Goal: Task Accomplishment & Management: Complete application form

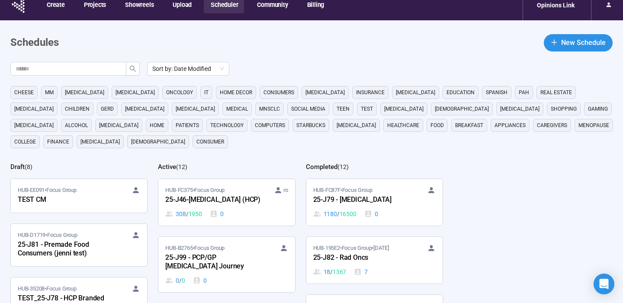
scroll to position [21, 0]
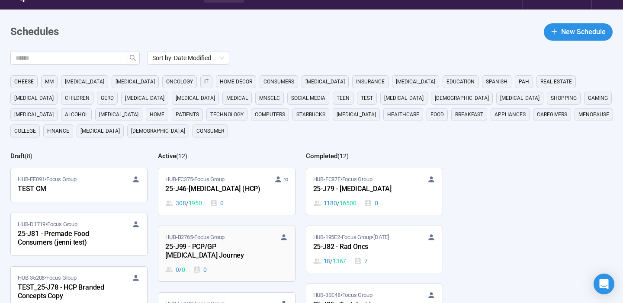
click at [267, 239] on div "HUB-B2765 • Focus Group" at bounding box center [226, 237] width 122 height 9
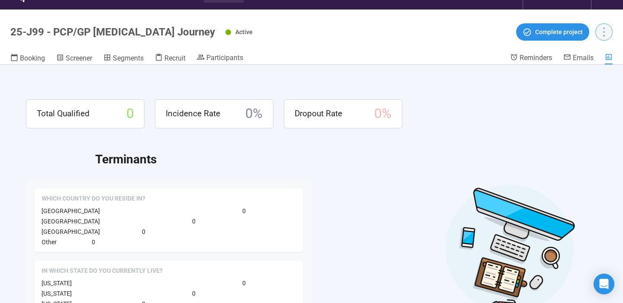
click at [607, 31] on icon "more" at bounding box center [604, 32] width 12 height 12
click at [587, 62] on span "Duplicate" at bounding box center [586, 65] width 38 height 10
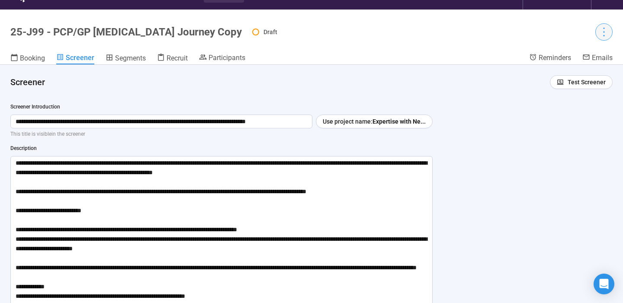
click at [601, 34] on icon "more" at bounding box center [604, 32] width 12 height 12
click at [582, 55] on span "Project details" at bounding box center [586, 51] width 38 height 10
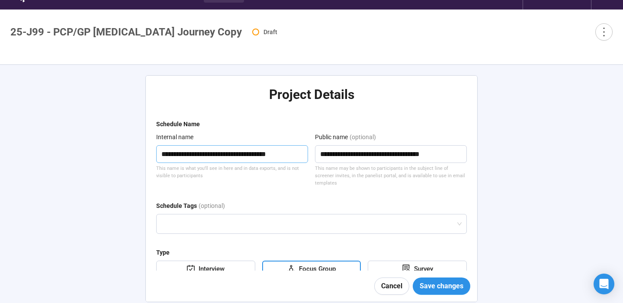
drag, startPoint x: 213, startPoint y: 154, endPoint x: 189, endPoint y: 156, distance: 24.7
click at [189, 156] on textarea "**********" at bounding box center [232, 154] width 152 height 18
type textarea "**********"
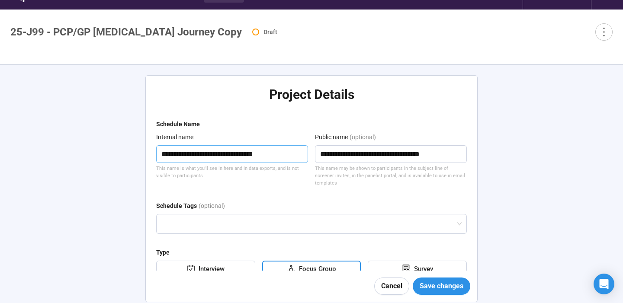
type textarea "**********"
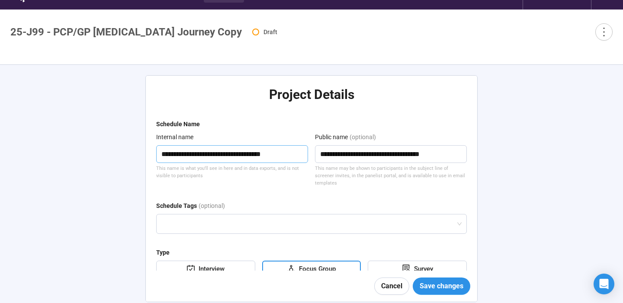
type textarea "**********"
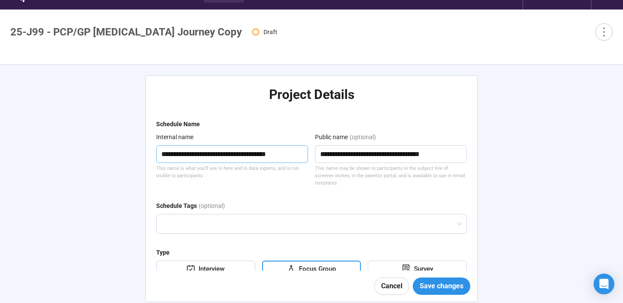
type textarea "**********"
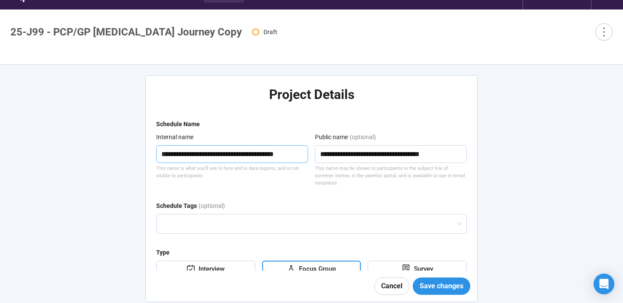
type textarea "**********"
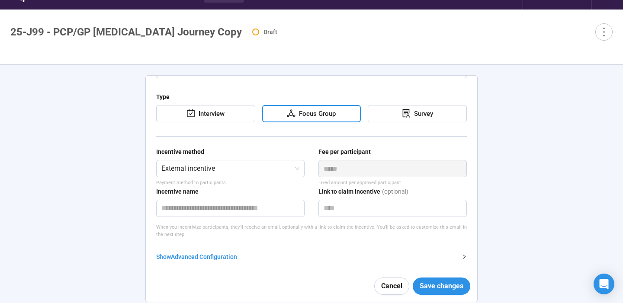
scroll to position [164, 0]
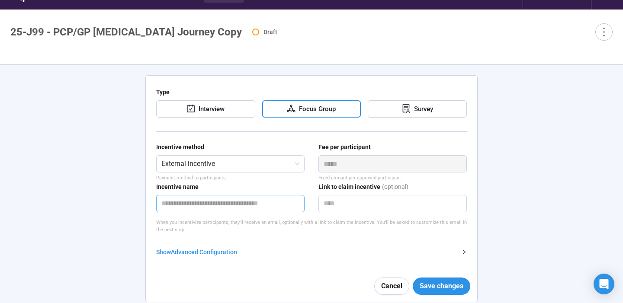
type textarea "**********"
click at [281, 204] on input "text" at bounding box center [230, 203] width 148 height 17
click at [176, 206] on input "********" at bounding box center [230, 203] width 148 height 17
click at [167, 203] on input "*********" at bounding box center [230, 203] width 148 height 17
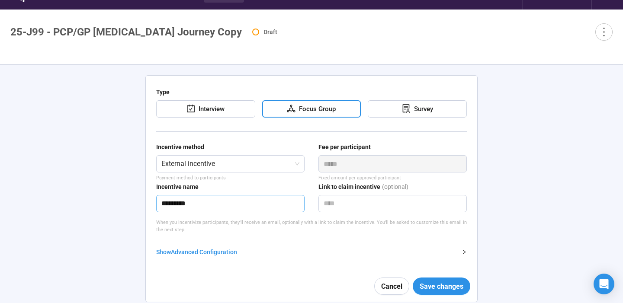
click at [169, 205] on input "*********" at bounding box center [230, 203] width 148 height 17
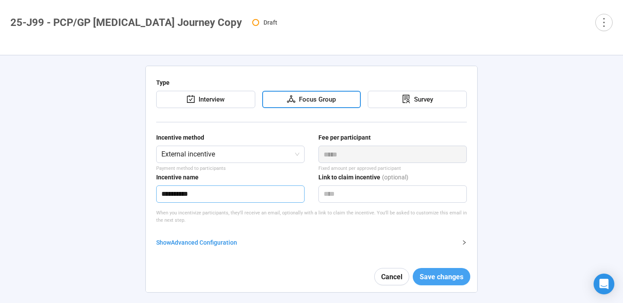
type input "**********"
click at [419, 276] on button "Save changes" at bounding box center [442, 276] width 58 height 17
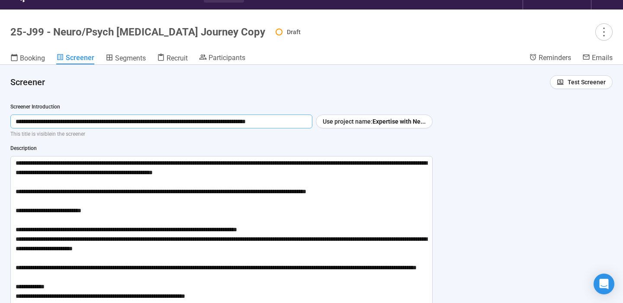
drag, startPoint x: 159, startPoint y: 122, endPoint x: 94, endPoint y: 124, distance: 65.3
click at [94, 124] on input "**********" at bounding box center [161, 122] width 302 height 14
click at [95, 122] on input "**********" at bounding box center [161, 122] width 302 height 14
drag, startPoint x: 126, startPoint y: 123, endPoint x: 110, endPoint y: 124, distance: 16.0
click at [110, 124] on input "**********" at bounding box center [161, 122] width 302 height 14
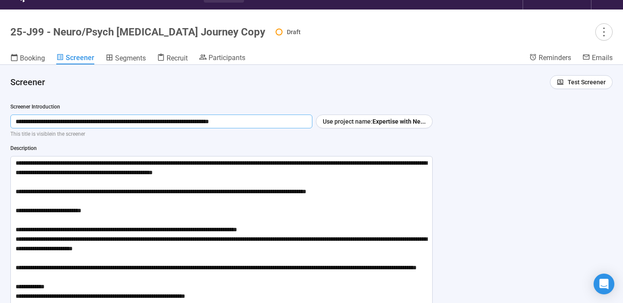
click at [113, 123] on input "**********" at bounding box center [161, 122] width 302 height 14
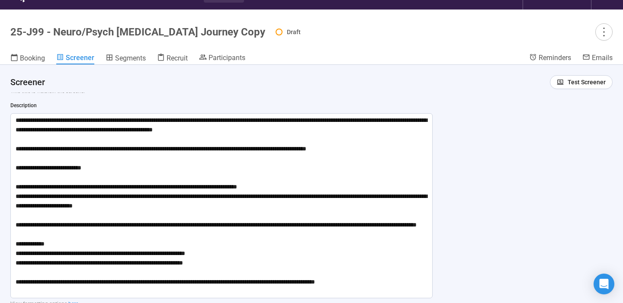
scroll to position [48, 0]
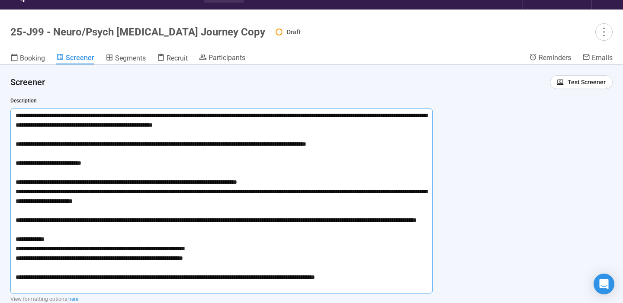
type input "**********"
click at [283, 185] on textarea at bounding box center [221, 201] width 422 height 185
type textarea "**********"
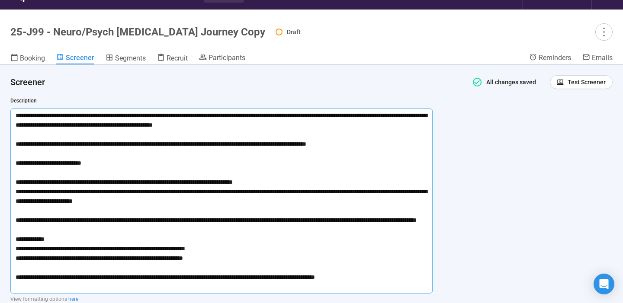
type textarea "**********"
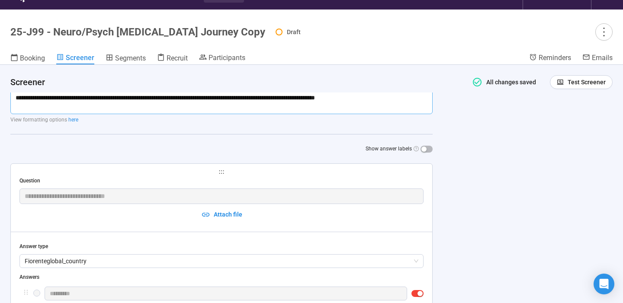
scroll to position [235, 0]
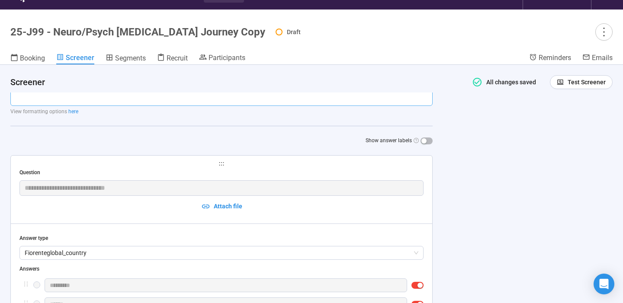
type textarea "**********"
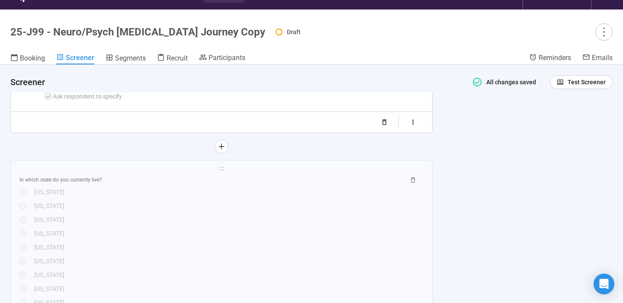
scroll to position [514, 0]
click at [174, 202] on div "[US_STATE]" at bounding box center [228, 206] width 389 height 10
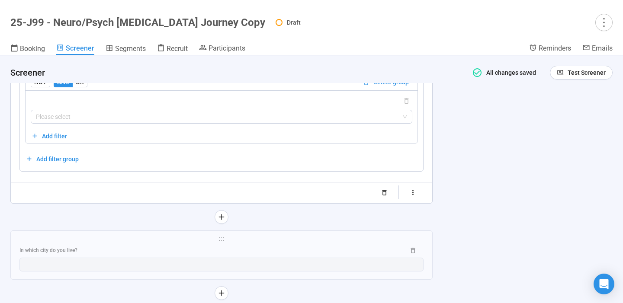
scroll to position [1646, 0]
click at [166, 124] on input "search" at bounding box center [221, 117] width 371 height 13
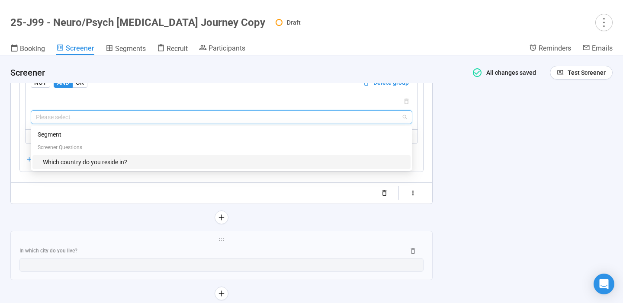
click at [119, 167] on div "Which country do you reside in?" at bounding box center [224, 162] width 363 height 10
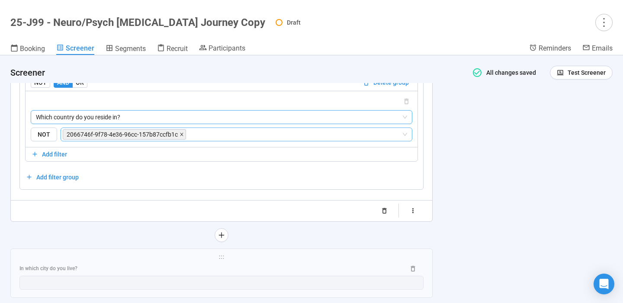
click at [182, 137] on icon "close" at bounding box center [182, 134] width 4 height 4
click at [188, 140] on input "search" at bounding box center [295, 134] width 214 height 10
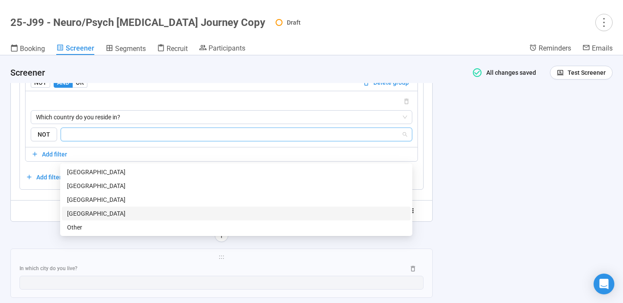
click at [122, 216] on div "[GEOGRAPHIC_DATA]" at bounding box center [236, 214] width 338 height 10
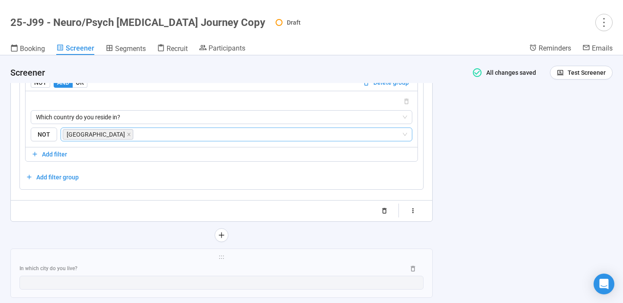
click at [466, 147] on div "**********" at bounding box center [311, 179] width 623 height 248
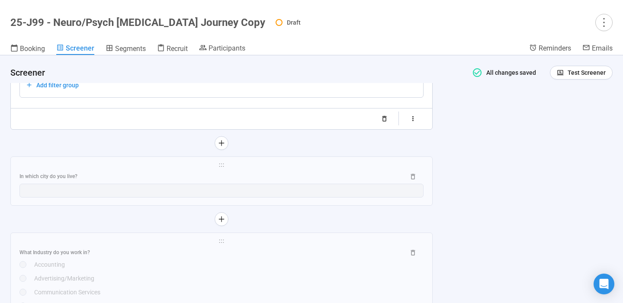
scroll to position [1765, 0]
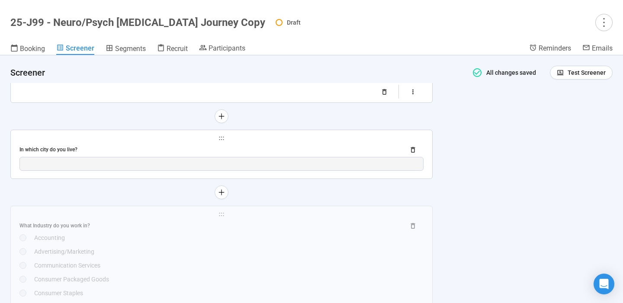
click at [297, 154] on div "In which city do you live?" at bounding box center [208, 150] width 379 height 8
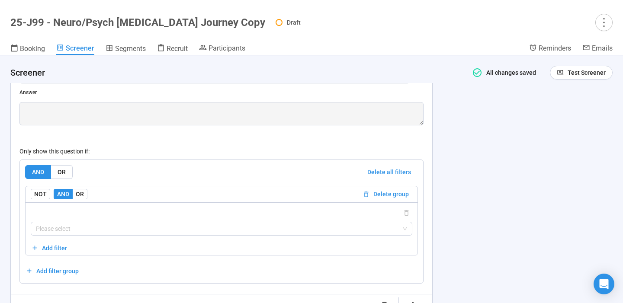
scroll to position [1294, 0]
click at [261, 227] on input "search" at bounding box center [221, 228] width 371 height 13
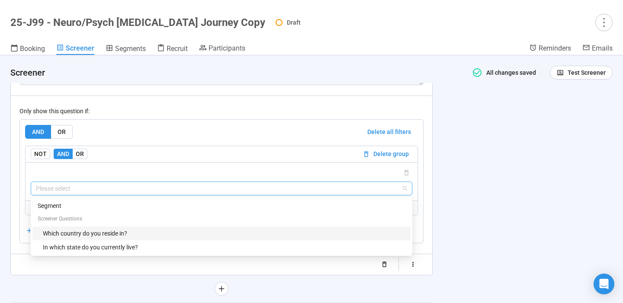
scroll to position [1342, 0]
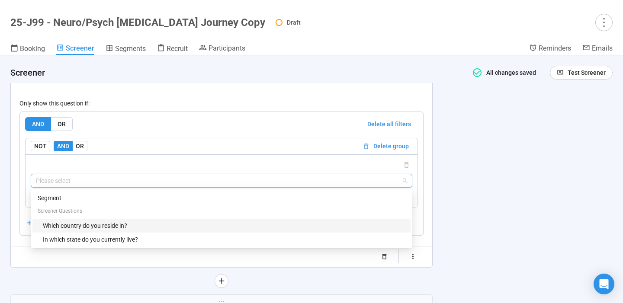
click at [247, 226] on div "Which country do you reside in?" at bounding box center [224, 226] width 363 height 10
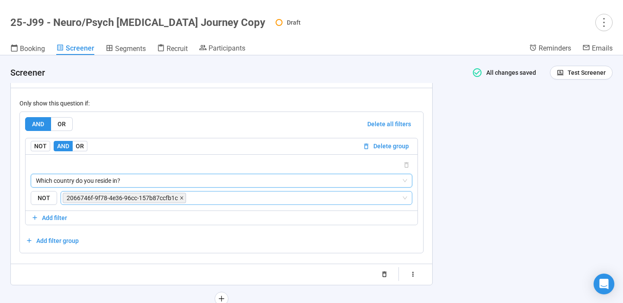
click at [181, 199] on icon "close" at bounding box center [181, 197] width 3 height 3
click at [178, 199] on input "search" at bounding box center [233, 198] width 335 height 10
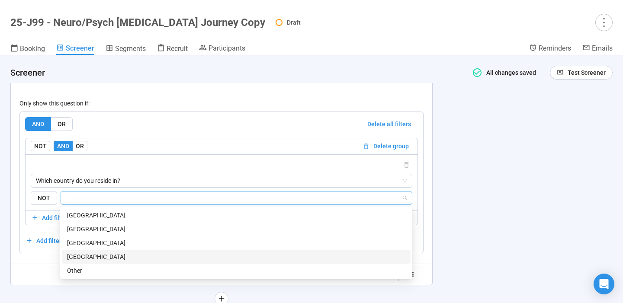
click at [110, 255] on div "[GEOGRAPHIC_DATA]" at bounding box center [236, 257] width 338 height 10
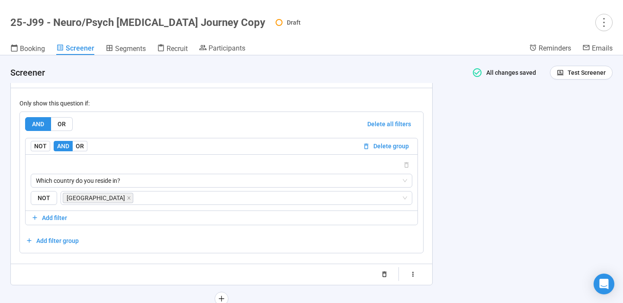
click at [541, 167] on div "**********" at bounding box center [311, 179] width 623 height 248
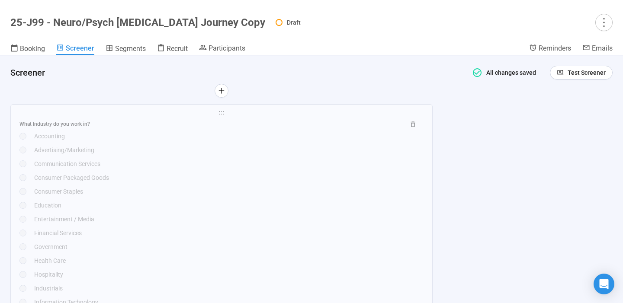
scroll to position [1560, 0]
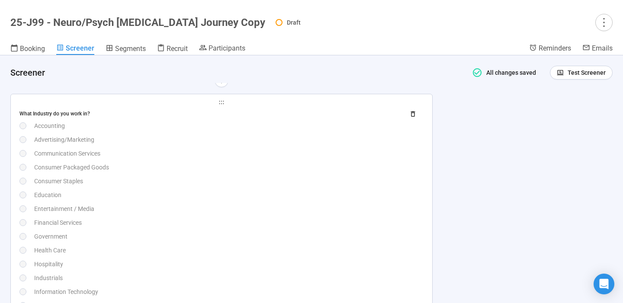
click at [321, 190] on div "Education" at bounding box center [228, 195] width 389 height 10
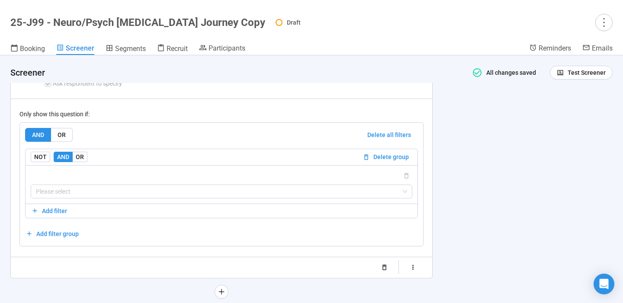
scroll to position [1804, 0]
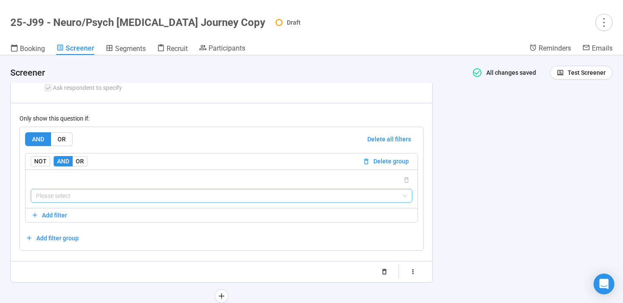
click at [292, 196] on input "search" at bounding box center [221, 195] width 371 height 13
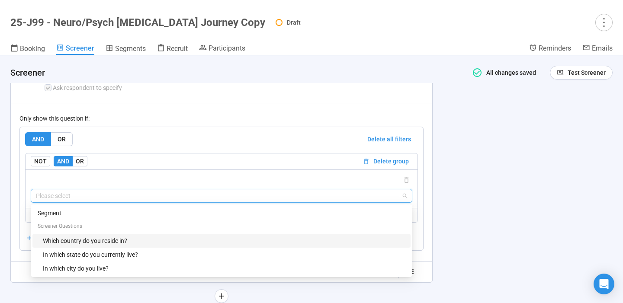
click at [190, 242] on div "Which country do you reside in?" at bounding box center [224, 241] width 363 height 10
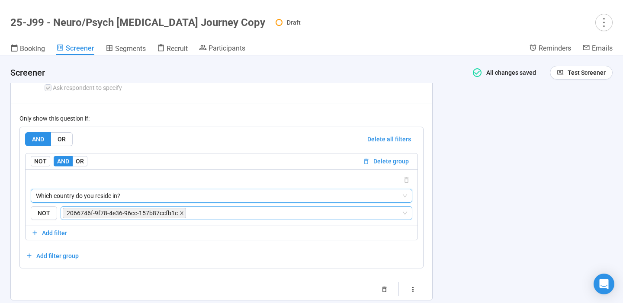
click at [181, 215] on icon "close" at bounding box center [182, 213] width 4 height 4
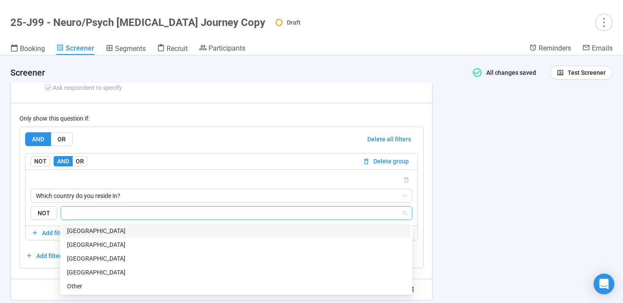
click at [181, 215] on input "search" at bounding box center [233, 213] width 335 height 10
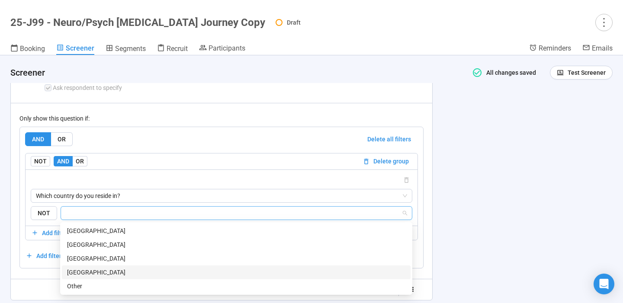
click at [123, 272] on div "[GEOGRAPHIC_DATA]" at bounding box center [236, 273] width 338 height 10
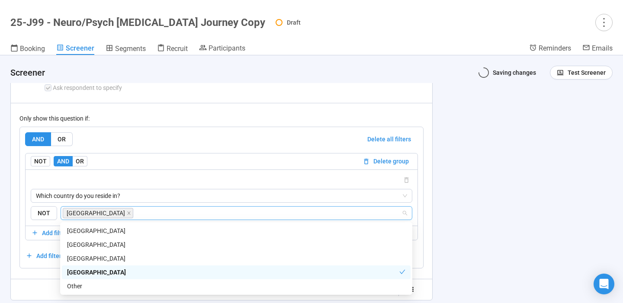
click at [466, 164] on div "**********" at bounding box center [311, 179] width 623 height 248
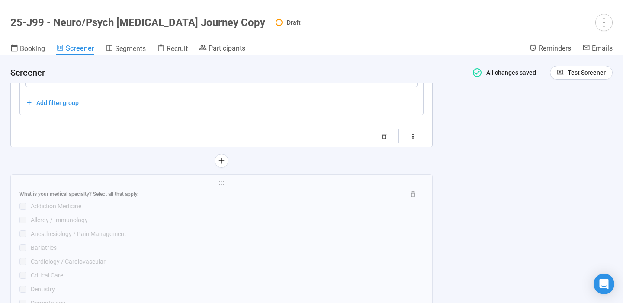
scroll to position [1977, 0]
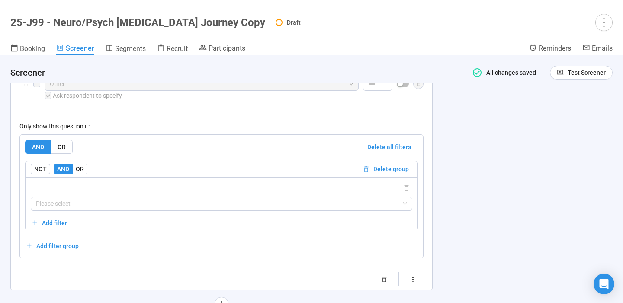
scroll to position [2570, 0]
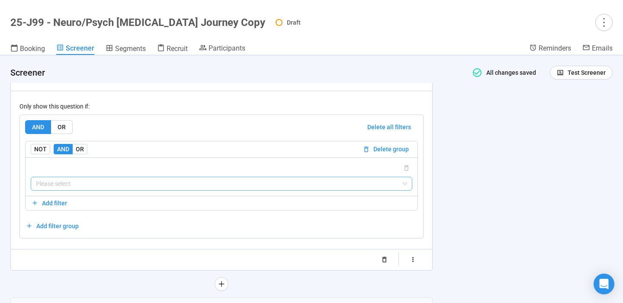
click at [246, 190] on input "search" at bounding box center [221, 183] width 371 height 13
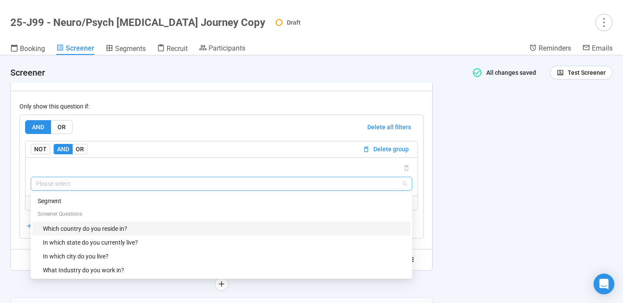
click at [186, 234] on div "Which country do you reside in?" at bounding box center [224, 229] width 363 height 10
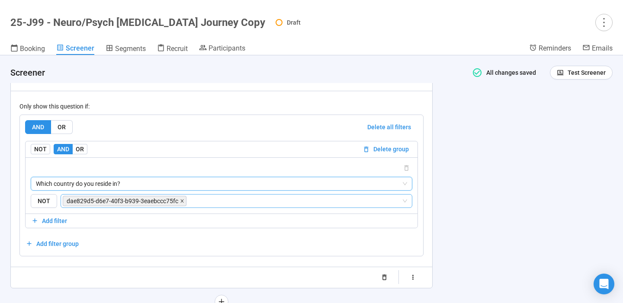
click at [183, 203] on icon "close" at bounding box center [182, 201] width 4 height 4
click at [188, 206] on input "search" at bounding box center [294, 201] width 213 height 10
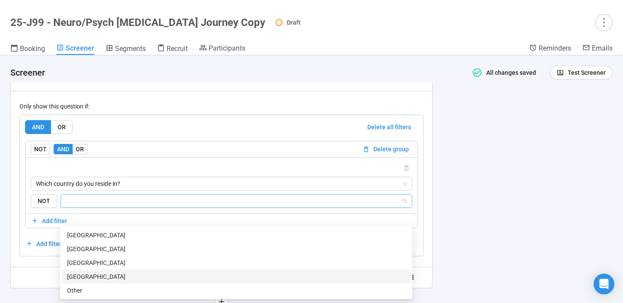
click at [124, 274] on div "[GEOGRAPHIC_DATA]" at bounding box center [236, 277] width 338 height 10
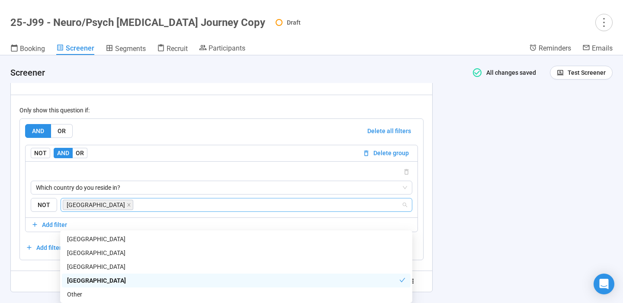
click at [467, 156] on div "**********" at bounding box center [311, 179] width 623 height 248
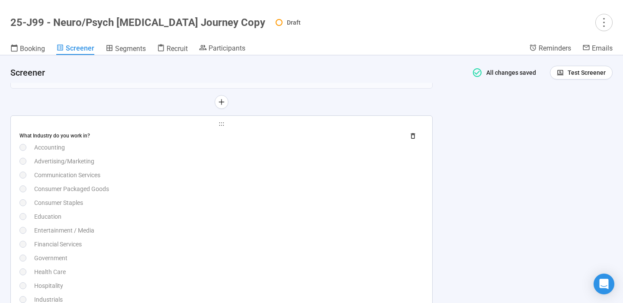
scroll to position [1275, 0]
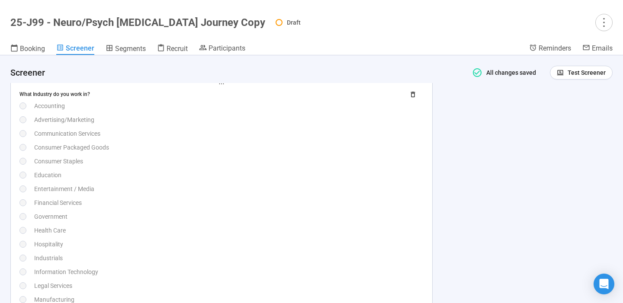
click at [260, 155] on div "What Industry do you work in? Accounting Advertising/Marketing Communication Se…" at bounding box center [221, 244] width 404 height 314
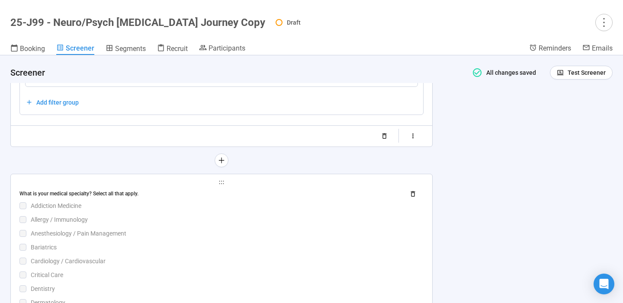
scroll to position [1958, 0]
click at [234, 209] on div "Addiction Medicine" at bounding box center [227, 206] width 393 height 10
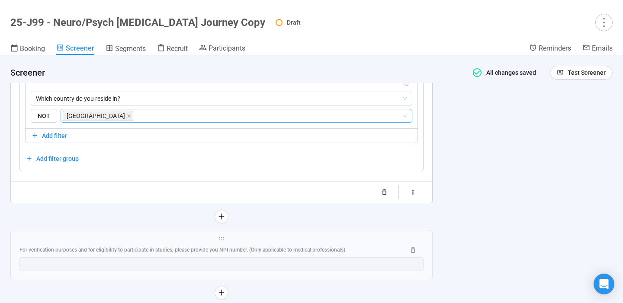
scroll to position [2624, 0]
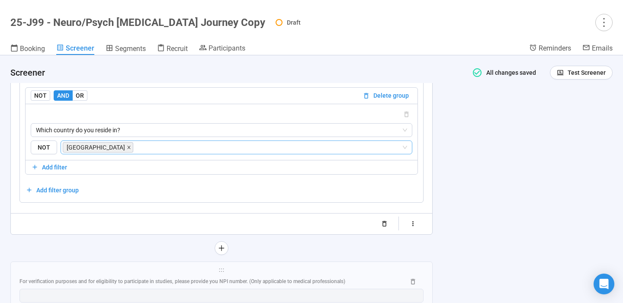
click at [130, 149] on icon "close" at bounding box center [128, 147] width 3 height 3
click at [138, 137] on span "Which country do you reside in?" at bounding box center [221, 130] width 371 height 13
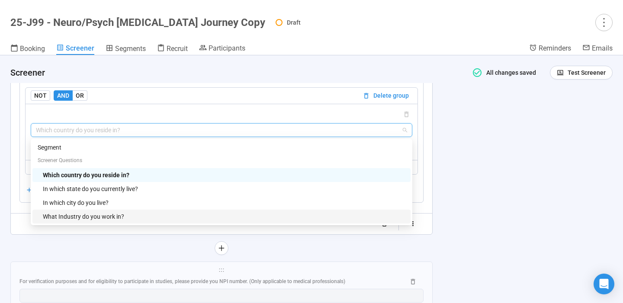
click at [116, 222] on div "What Industry do you work in?" at bounding box center [224, 217] width 363 height 10
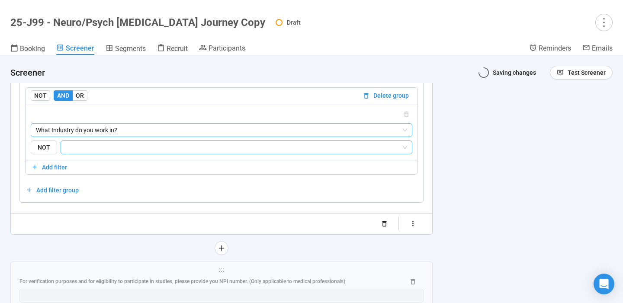
click at [146, 153] on input "search" at bounding box center [233, 147] width 335 height 10
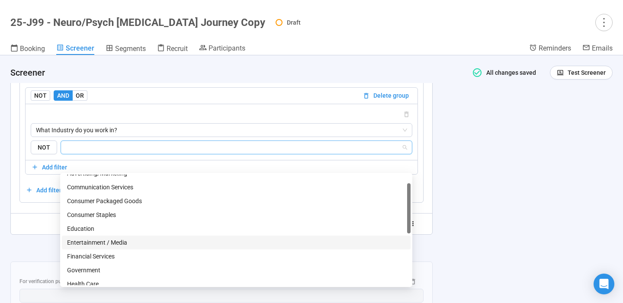
scroll to position [23, 0]
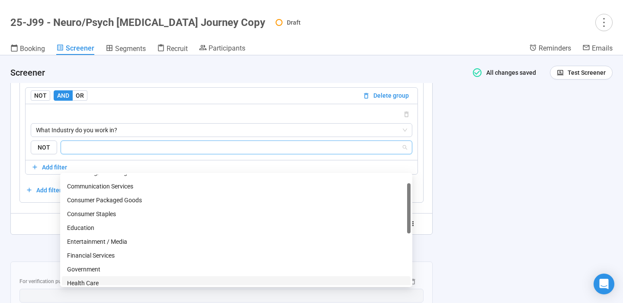
click at [87, 282] on div "Health Care" at bounding box center [236, 284] width 338 height 10
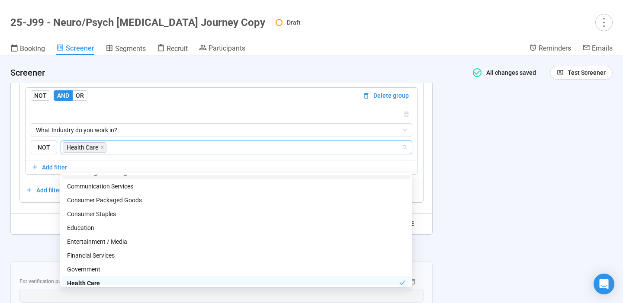
click at [487, 188] on div "**********" at bounding box center [311, 179] width 623 height 248
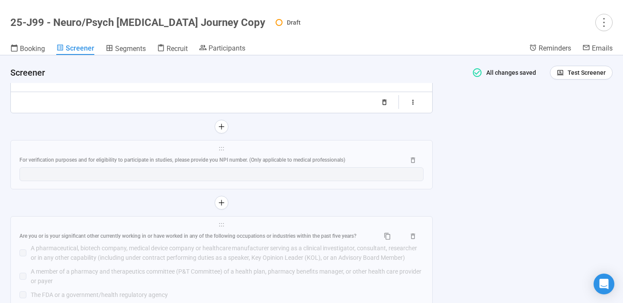
scroll to position [2749, 0]
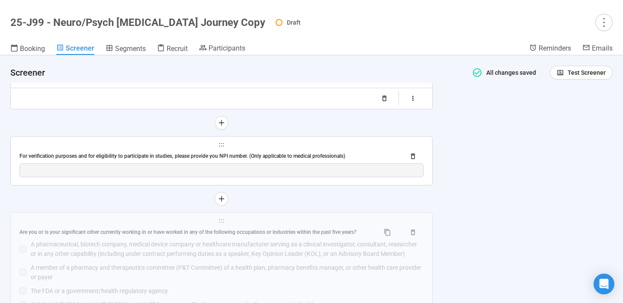
click at [337, 161] on div "For verification purposes and for eligibility to participate in studies, please…" at bounding box center [208, 156] width 379 height 8
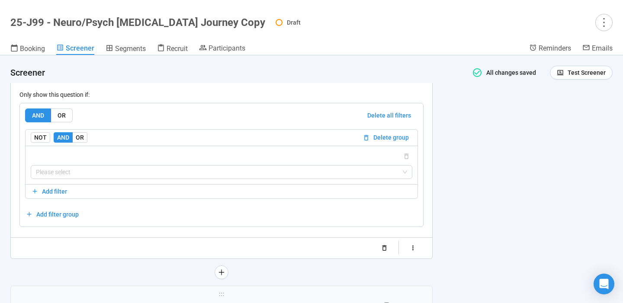
scroll to position [2490, 0]
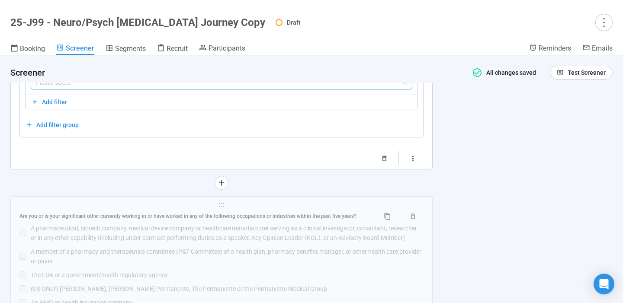
click at [345, 89] on input "search" at bounding box center [221, 82] width 371 height 13
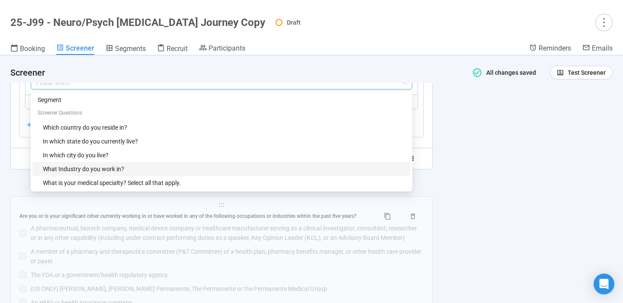
click at [258, 170] on div "What Industry do you work in?" at bounding box center [224, 169] width 363 height 10
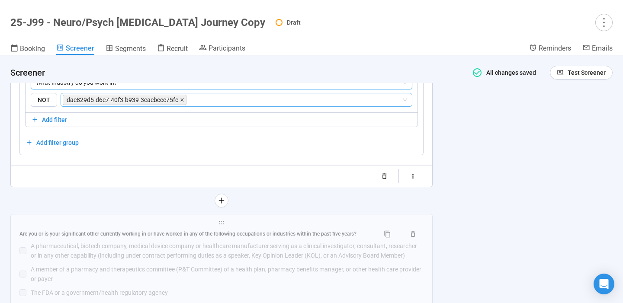
click at [182, 102] on icon "close" at bounding box center [182, 100] width 4 height 4
click at [173, 105] on input "search" at bounding box center [233, 100] width 335 height 10
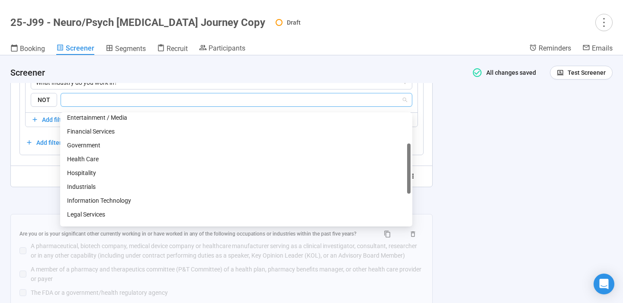
scroll to position [88, 0]
click at [99, 159] on div "Health Care" at bounding box center [236, 158] width 338 height 10
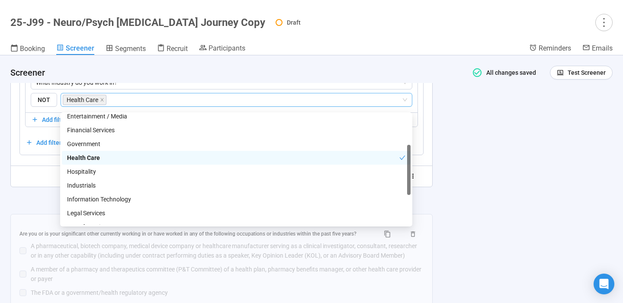
click at [482, 130] on div "**********" at bounding box center [311, 179] width 623 height 248
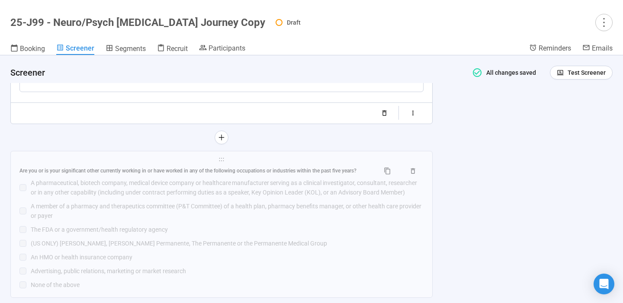
scroll to position [2557, 0]
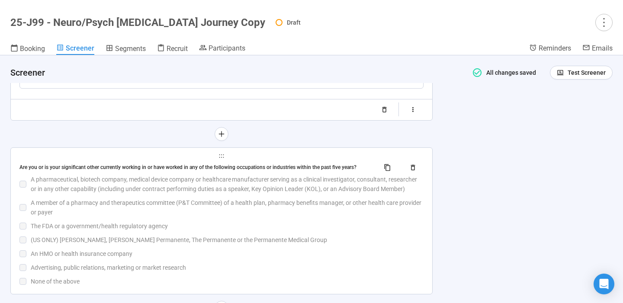
click at [316, 192] on div "A pharmaceutical, biotech company, medical device company or healthcare manufac…" at bounding box center [227, 184] width 393 height 19
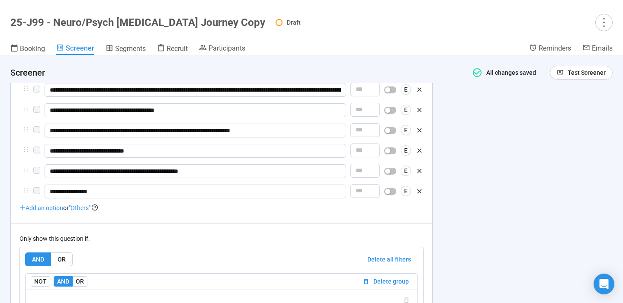
scroll to position [2508, 0]
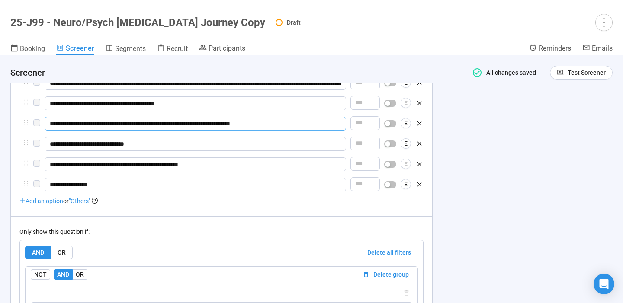
drag, startPoint x: 79, startPoint y: 132, endPoint x: 44, endPoint y: 131, distance: 35.1
click at [45, 130] on input "**********" at bounding box center [196, 124] width 302 height 14
type input "**********"
click at [523, 164] on div "**********" at bounding box center [311, 179] width 623 height 248
click at [369, 303] on input "search" at bounding box center [221, 309] width 371 height 13
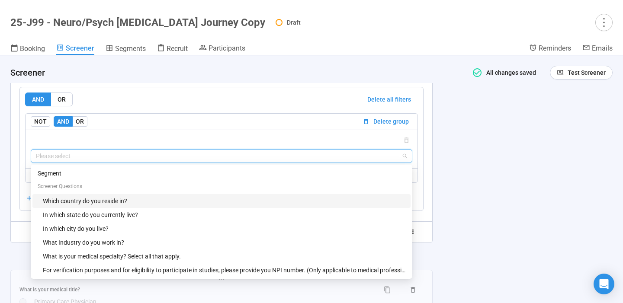
scroll to position [2675, 0]
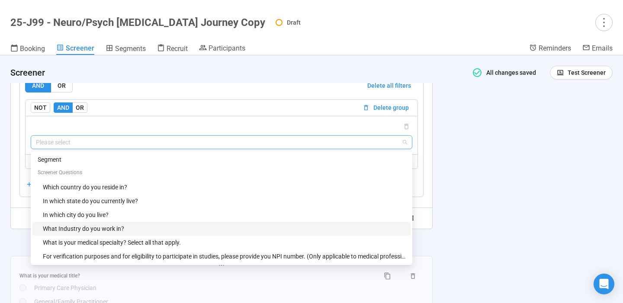
click at [247, 234] on div "What Industry do you work in?" at bounding box center [224, 229] width 363 height 10
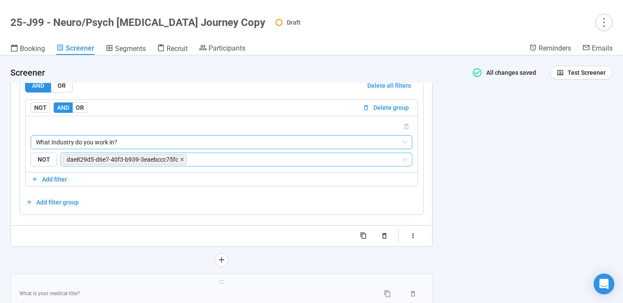
click at [182, 164] on span at bounding box center [182, 160] width 4 height 10
click at [182, 165] on input "search" at bounding box center [233, 159] width 335 height 10
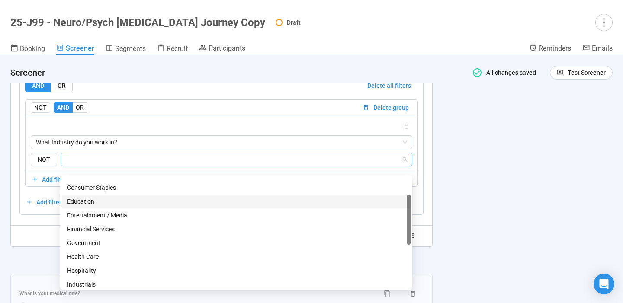
scroll to position [52, 0]
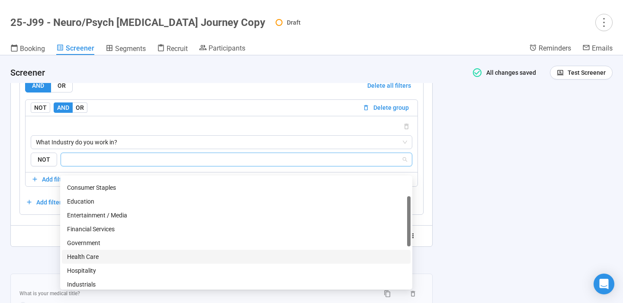
click at [101, 258] on div "Health Care" at bounding box center [236, 257] width 338 height 10
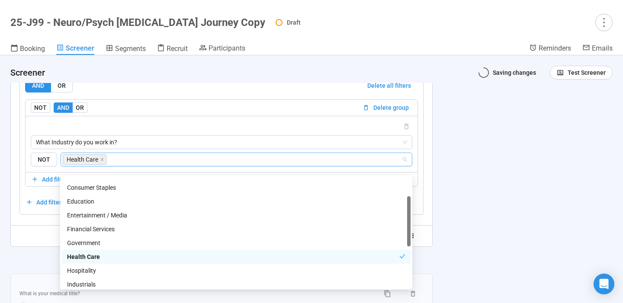
click at [456, 152] on div "**********" at bounding box center [311, 179] width 623 height 248
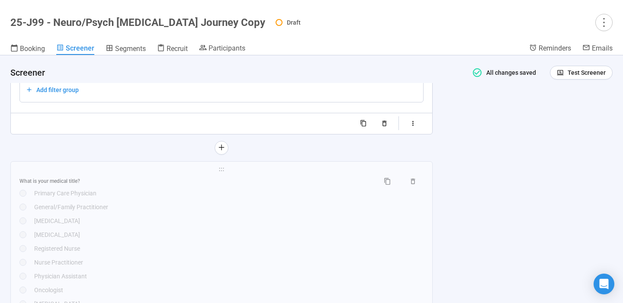
scroll to position [2853, 0]
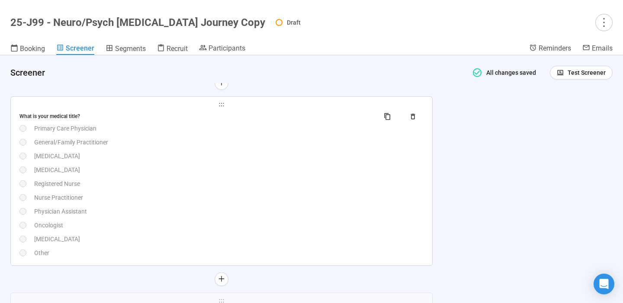
click at [303, 171] on div "What is your medical title? Primary Care Physician General/Family Practitioner …" at bounding box center [221, 184] width 404 height 148
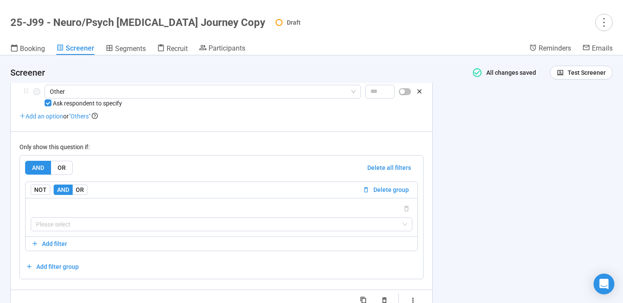
scroll to position [2849, 0]
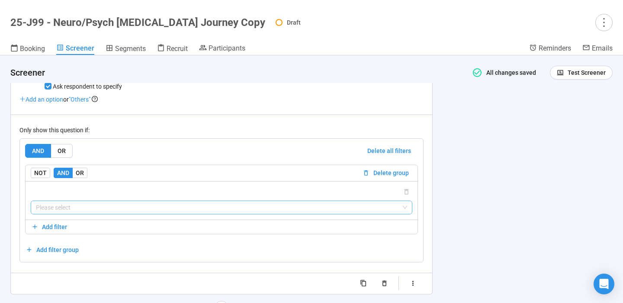
click at [268, 214] on input "search" at bounding box center [221, 207] width 371 height 13
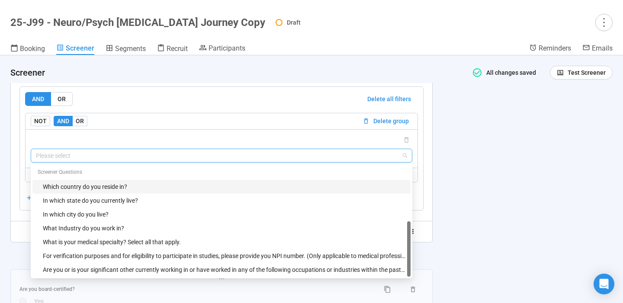
scroll to position [2910, 0]
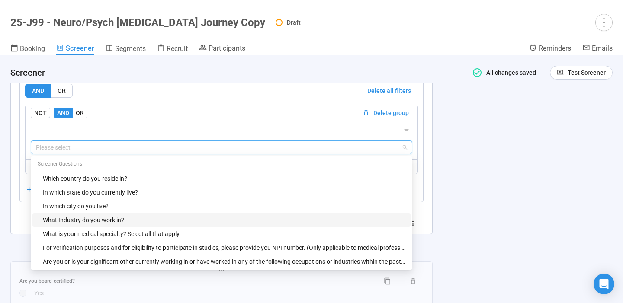
click at [190, 225] on div "What Industry do you work in?" at bounding box center [224, 220] width 363 height 10
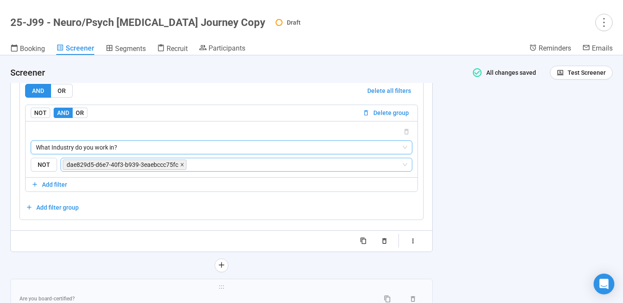
click at [181, 167] on icon "close" at bounding box center [182, 165] width 4 height 4
click at [188, 170] on input "search" at bounding box center [294, 165] width 213 height 10
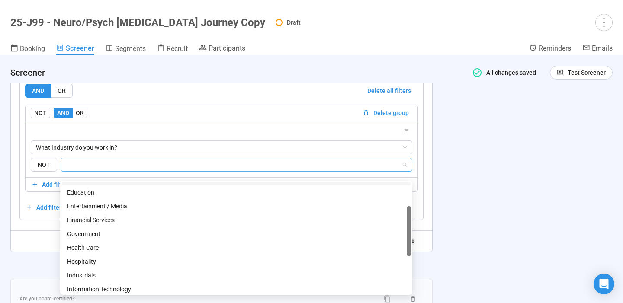
scroll to position [67, 0]
click at [125, 247] on div "Health Care" at bounding box center [236, 248] width 338 height 10
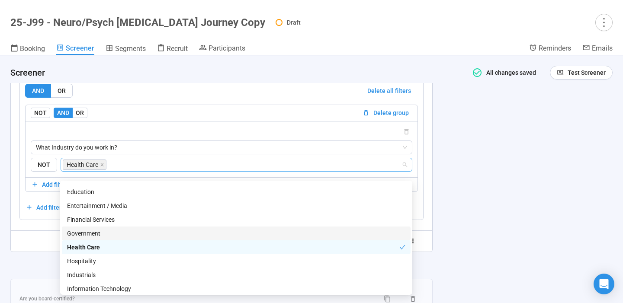
click at [459, 180] on div "**********" at bounding box center [311, 179] width 623 height 248
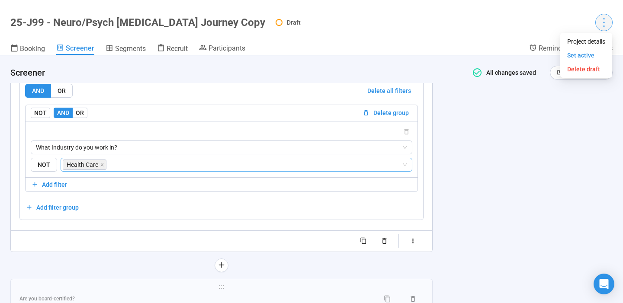
click at [601, 25] on icon "more" at bounding box center [604, 22] width 12 height 12
click at [589, 41] on span "Project details" at bounding box center [586, 42] width 38 height 10
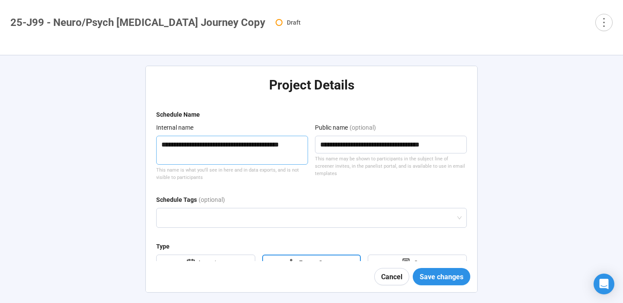
drag, startPoint x: 196, startPoint y: 156, endPoint x: 144, endPoint y: 157, distance: 52.4
click at [156, 157] on textarea "**********" at bounding box center [232, 150] width 152 height 29
type textarea "**********"
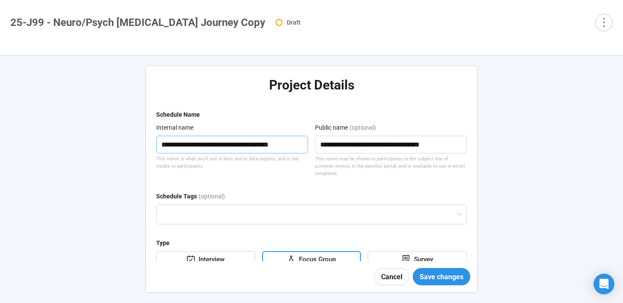
type textarea "**********"
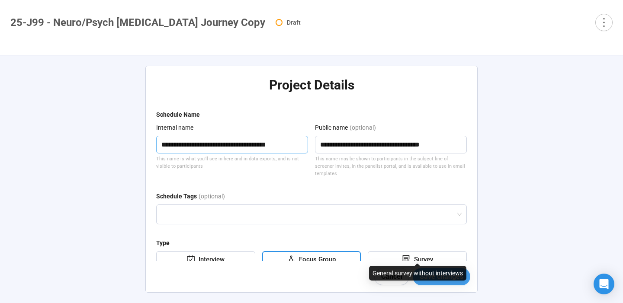
type textarea "**********"
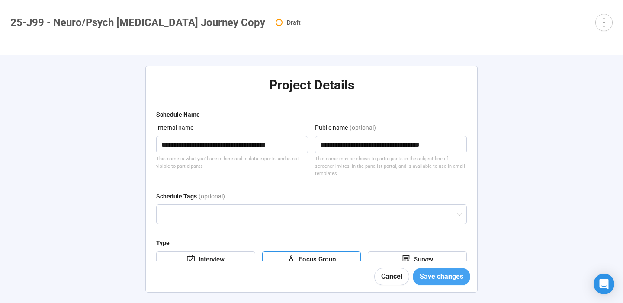
click at [420, 282] on button "Save changes" at bounding box center [442, 276] width 58 height 17
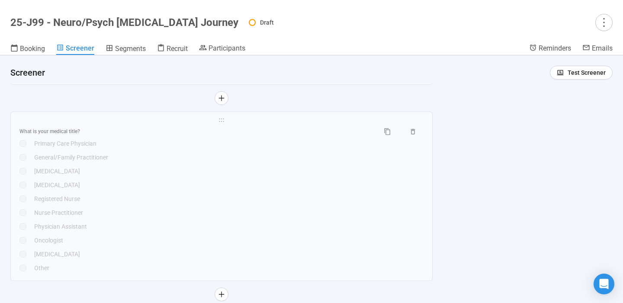
scroll to position [2638, 0]
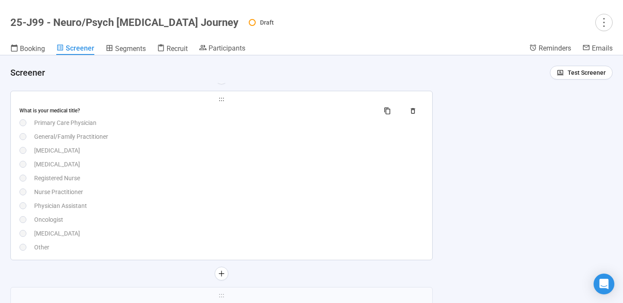
click at [279, 193] on div "Nurse Practitioner" at bounding box center [228, 192] width 389 height 10
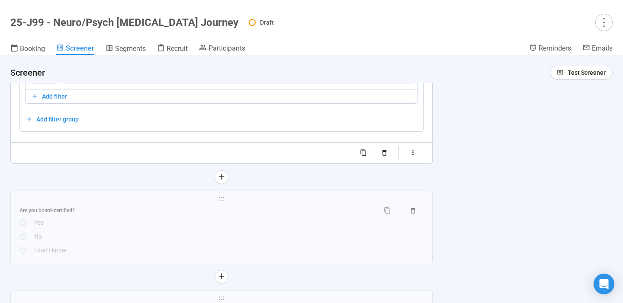
scroll to position [3021, 0]
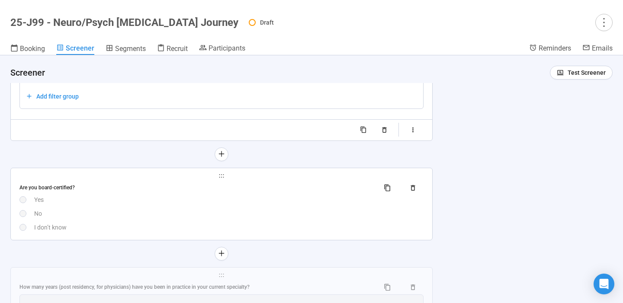
click at [184, 205] on div "Yes" at bounding box center [228, 200] width 389 height 10
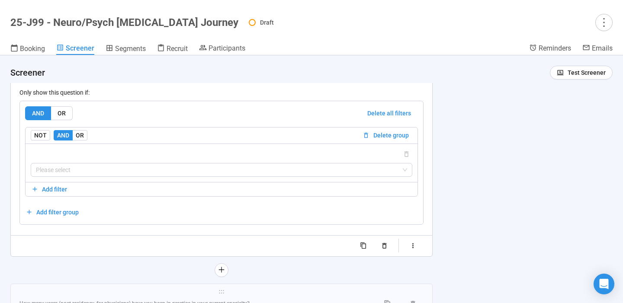
scroll to position [2951, 0]
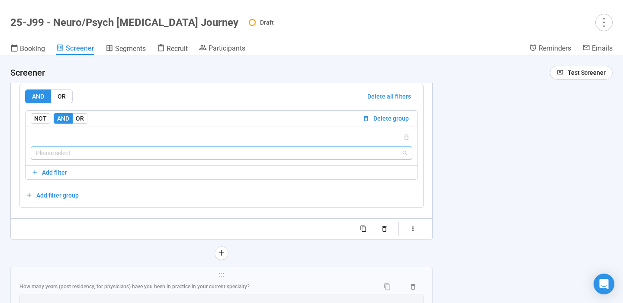
click at [181, 160] on input "search" at bounding box center [221, 153] width 371 height 13
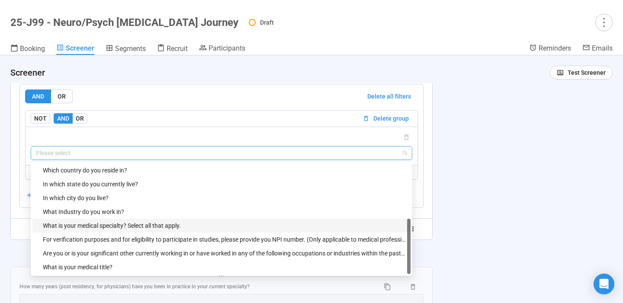
scroll to position [0, 0]
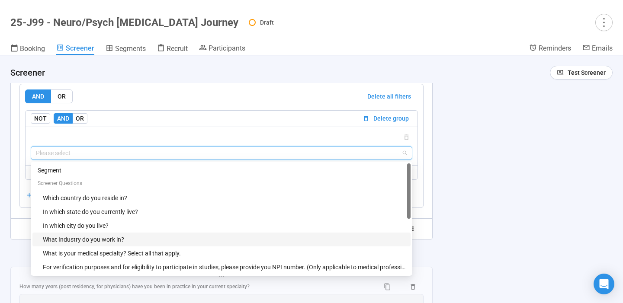
click at [118, 244] on div "What Industry do you work in?" at bounding box center [224, 240] width 363 height 10
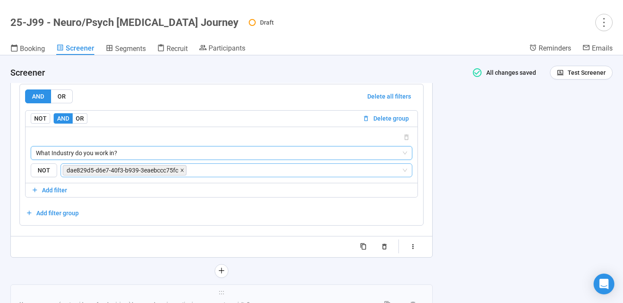
click at [181, 173] on icon "close" at bounding box center [182, 170] width 4 height 4
click at [188, 175] on input "search" at bounding box center [294, 170] width 213 height 10
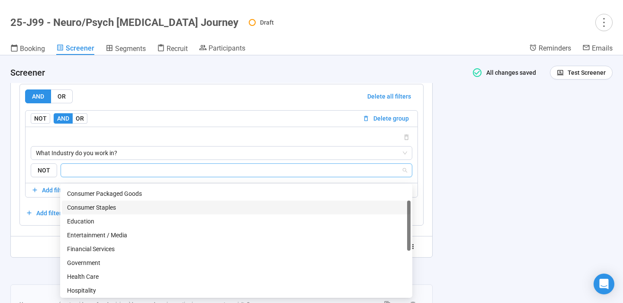
scroll to position [43, 0]
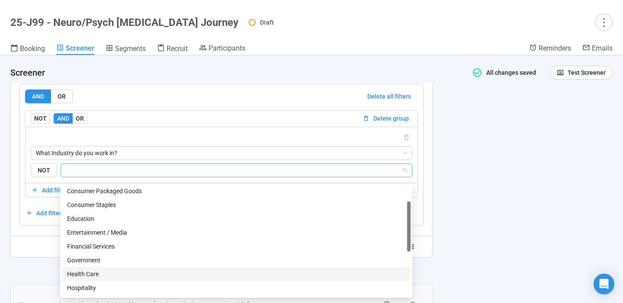
click at [99, 270] on div "Health Care" at bounding box center [236, 275] width 338 height 10
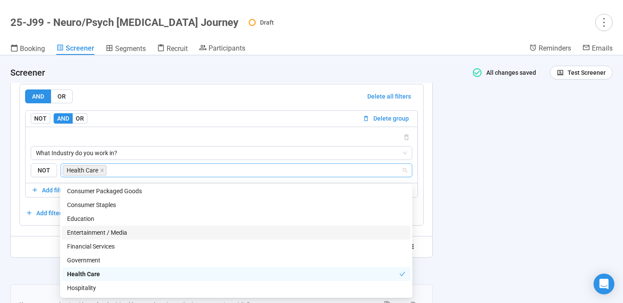
click at [463, 176] on div "**********" at bounding box center [311, 179] width 623 height 248
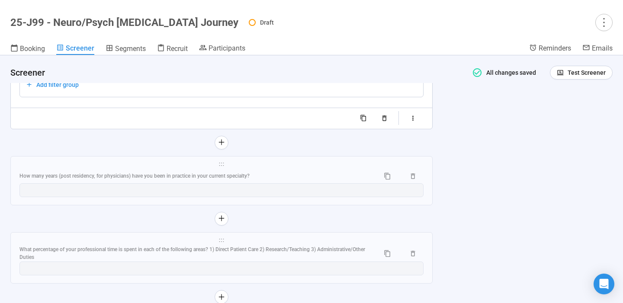
scroll to position [3096, 0]
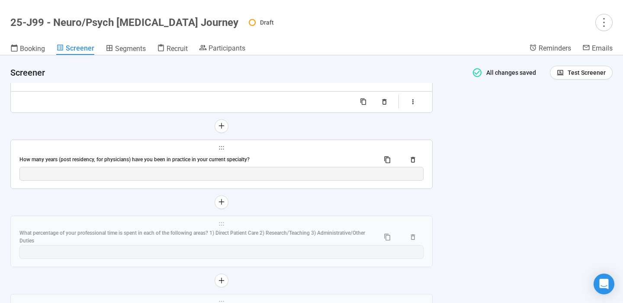
click at [343, 151] on span "holder" at bounding box center [221, 148] width 404 height 6
click at [218, 158] on div "**********" at bounding box center [221, 164] width 421 height 48
click at [151, 161] on div "How many years (post residency, for physicians) have you been in practice in yo…" at bounding box center [221, 160] width 404 height 14
click at [151, 161] on div "**********" at bounding box center [221, 175] width 422 height 70
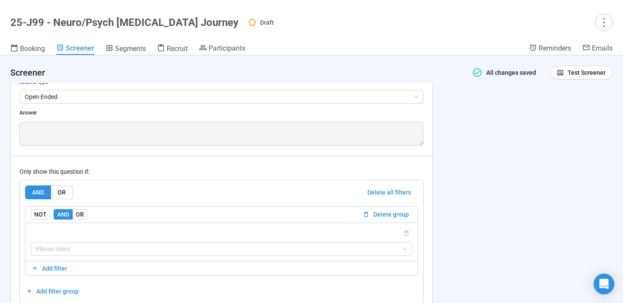
scroll to position [2915, 0]
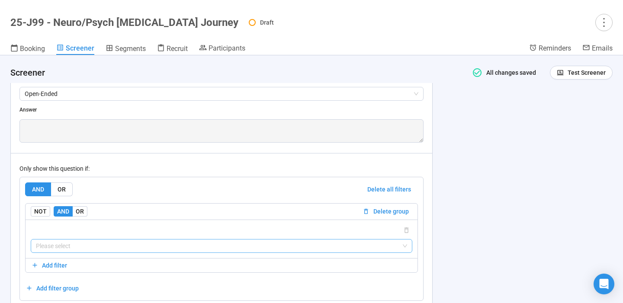
click at [111, 246] on input "search" at bounding box center [221, 246] width 371 height 13
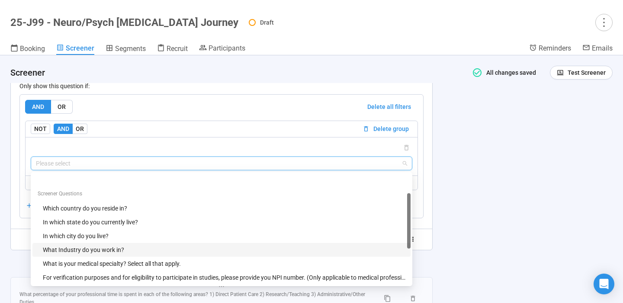
scroll to position [42, 0]
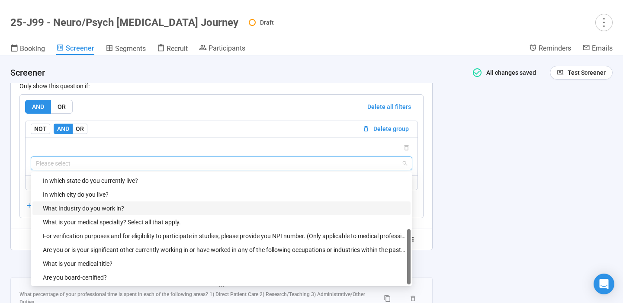
click at [112, 213] on div "What Industry do you work in?" at bounding box center [224, 209] width 363 height 10
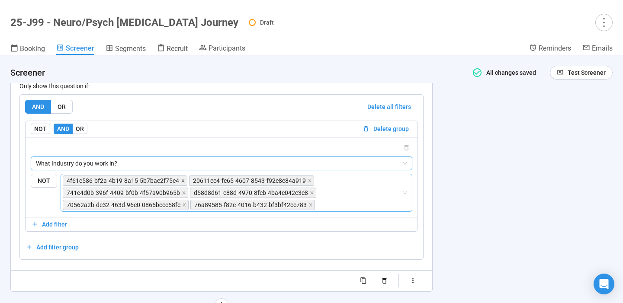
click at [181, 183] on icon "close" at bounding box center [183, 181] width 4 height 4
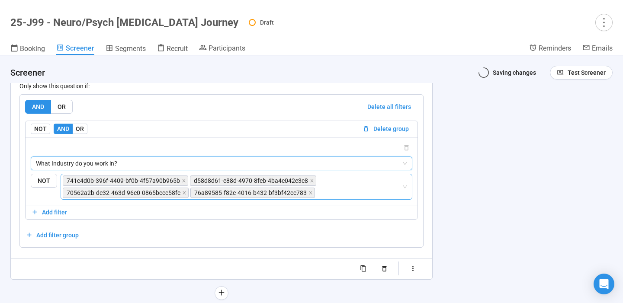
click at [182, 182] on icon "close" at bounding box center [183, 180] width 3 height 3
click at [181, 186] on span "d58d8d61-e88d-4970-8feb-4ba4c042e3c8" at bounding box center [126, 181] width 126 height 10
click at [183, 183] on icon "close" at bounding box center [185, 181] width 4 height 4
click at [310, 183] on icon "close" at bounding box center [312, 181] width 4 height 4
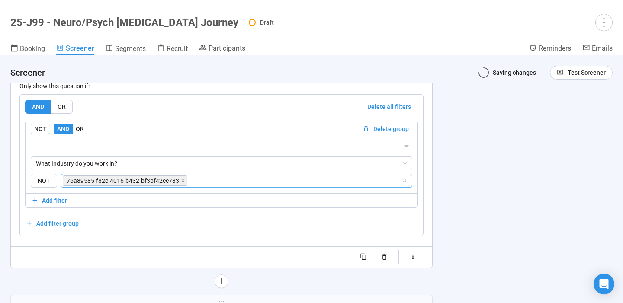
click at [184, 186] on span "76a89585-f82e-4016-b432-bf3bf42cc783" at bounding box center [125, 181] width 125 height 10
click at [181, 182] on icon "close" at bounding box center [182, 180] width 3 height 3
click at [194, 186] on input "search" at bounding box center [233, 181] width 335 height 10
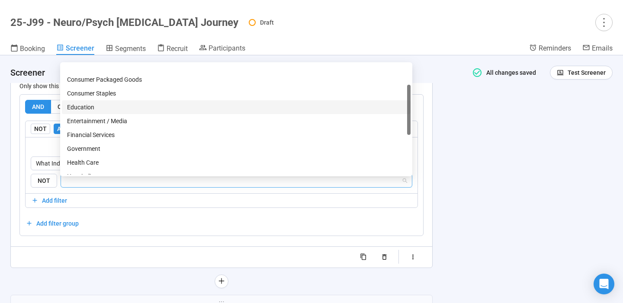
scroll to position [54, 0]
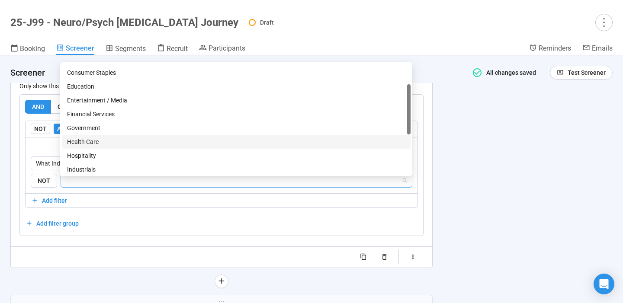
click at [116, 139] on div "Health Care" at bounding box center [236, 142] width 338 height 10
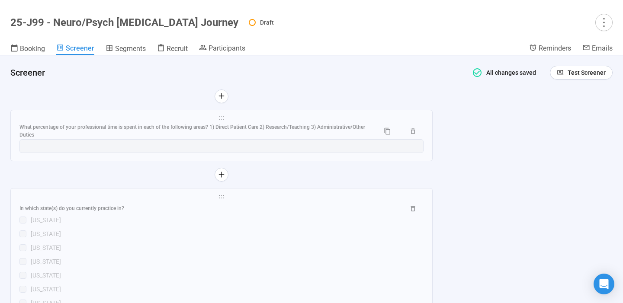
scroll to position [3196, 0]
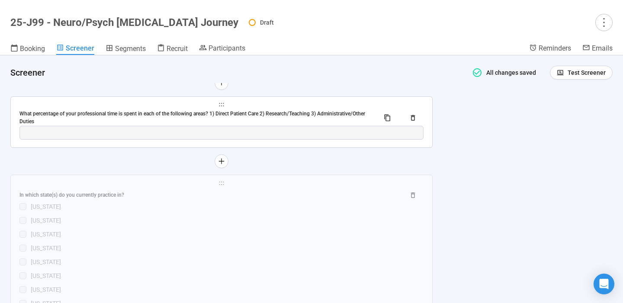
click at [273, 118] on div "What percentage of your professional time is spent in each of the following are…" at bounding box center [195, 118] width 353 height 16
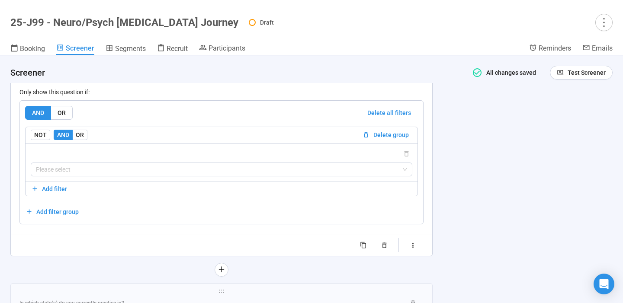
scroll to position [3086, 0]
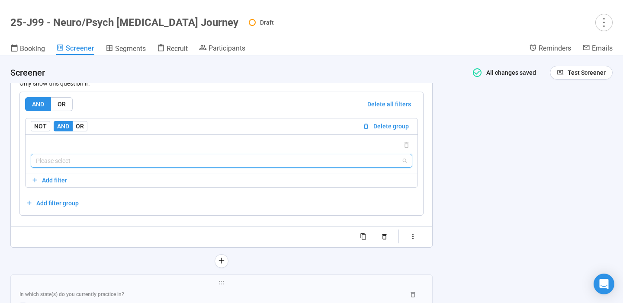
click at [216, 165] on input "search" at bounding box center [221, 160] width 371 height 13
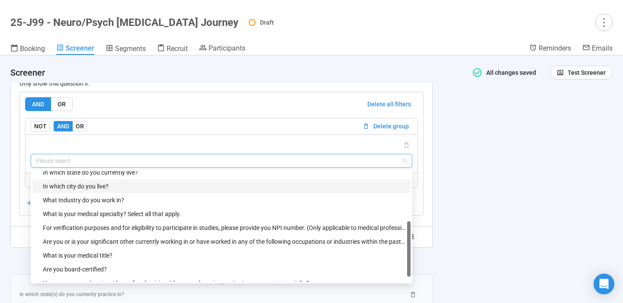
scroll to position [55, 0]
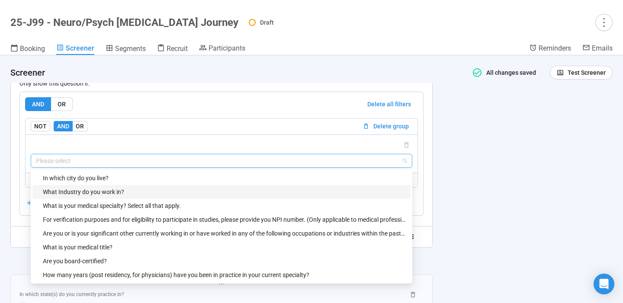
click at [127, 196] on div "What Industry do you work in?" at bounding box center [224, 192] width 363 height 10
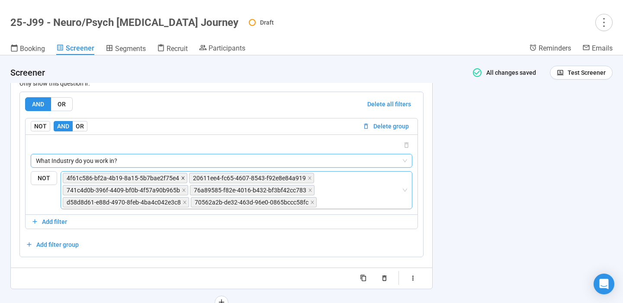
click at [181, 180] on icon "close" at bounding box center [183, 178] width 4 height 4
click at [308, 180] on icon "close" at bounding box center [310, 178] width 4 height 4
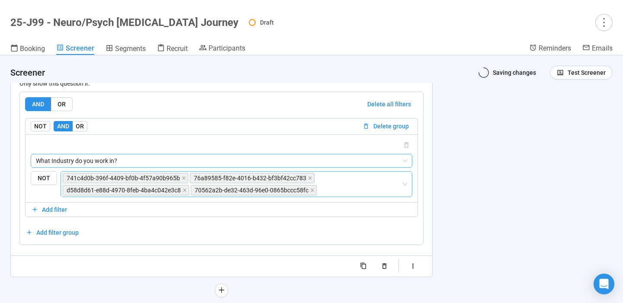
click at [182, 180] on icon "close" at bounding box center [183, 178] width 3 height 3
click at [181, 180] on icon "close" at bounding box center [182, 178] width 3 height 3
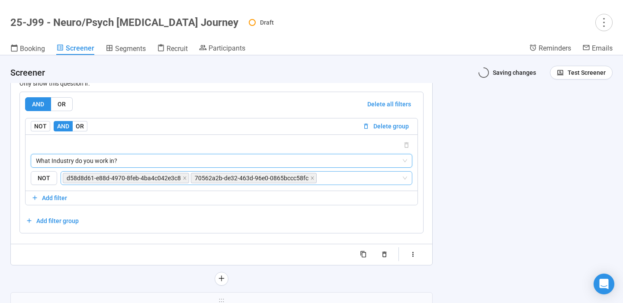
click at [183, 180] on icon "close" at bounding box center [185, 178] width 4 height 4
click at [310, 180] on icon "close" at bounding box center [312, 178] width 4 height 4
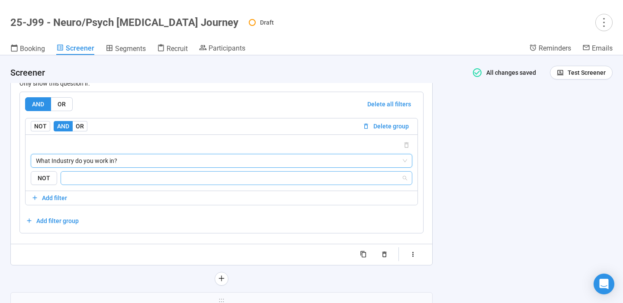
click at [192, 183] on input "search" at bounding box center [233, 178] width 335 height 10
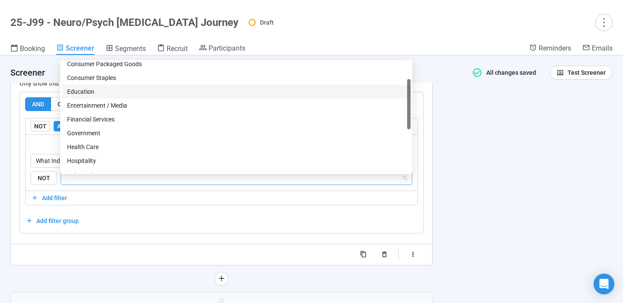
scroll to position [47, 0]
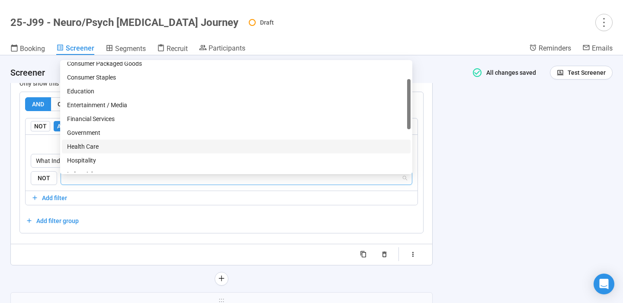
click at [130, 146] on div "Health Care" at bounding box center [236, 147] width 338 height 10
click at [449, 186] on div "**********" at bounding box center [311, 179] width 623 height 248
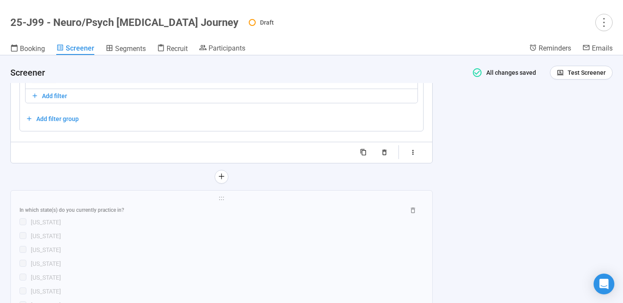
scroll to position [3190, 0]
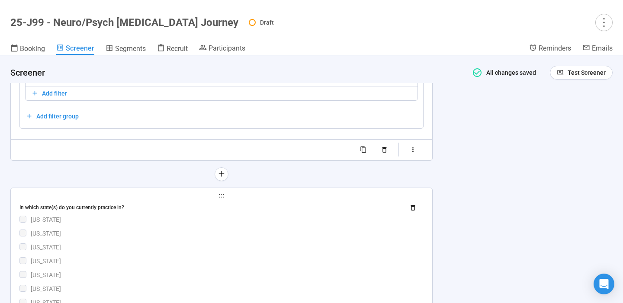
click at [254, 225] on div "[US_STATE]" at bounding box center [227, 220] width 393 height 10
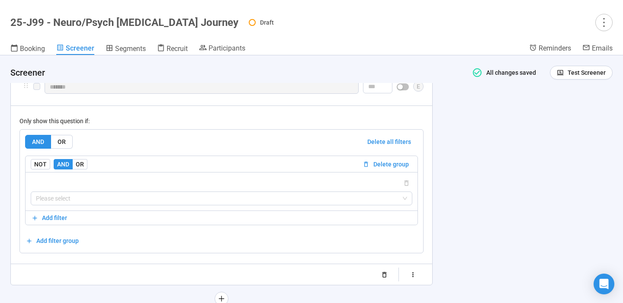
scroll to position [4083, 0]
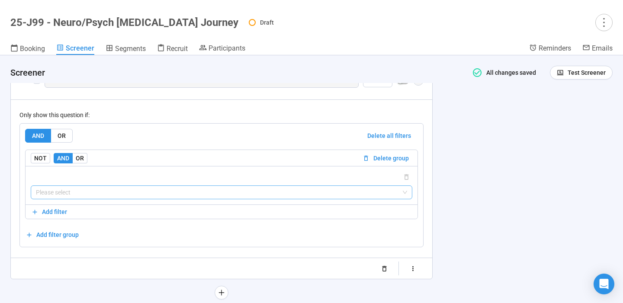
click at [223, 199] on input "search" at bounding box center [221, 192] width 371 height 13
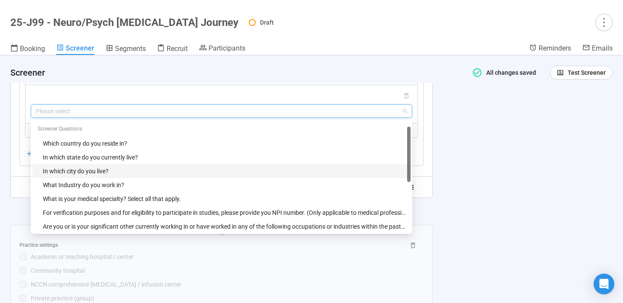
scroll to position [0, 0]
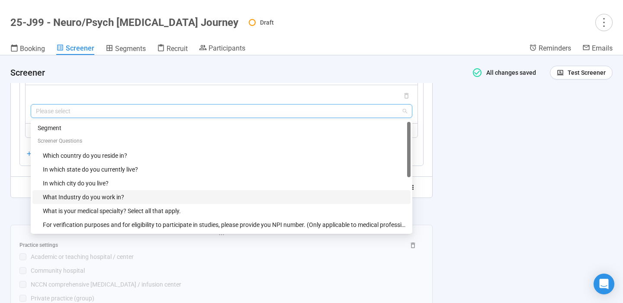
click at [164, 202] on div "What Industry do you work in?" at bounding box center [224, 198] width 363 height 10
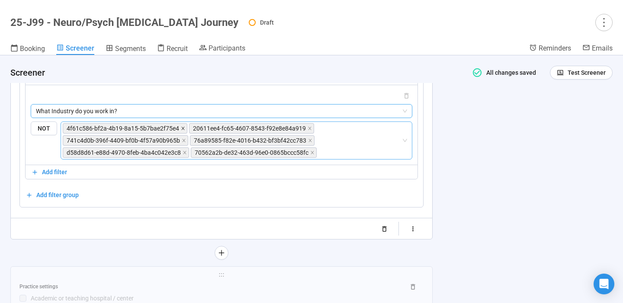
click at [181, 130] on icon "close" at bounding box center [182, 128] width 3 height 3
click at [181, 131] on icon "close" at bounding box center [183, 128] width 4 height 4
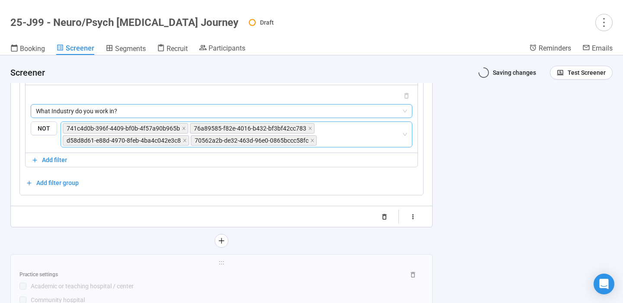
click at [182, 130] on icon "close" at bounding box center [183, 128] width 3 height 3
click at [182, 131] on icon "close" at bounding box center [183, 128] width 4 height 4
click at [309, 131] on icon "close" at bounding box center [311, 128] width 4 height 4
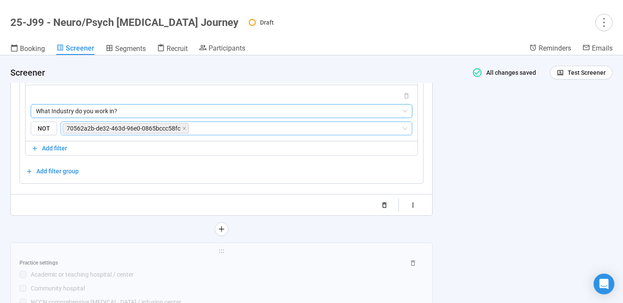
click at [184, 131] on icon "close" at bounding box center [184, 128] width 4 height 4
click at [190, 134] on input "search" at bounding box center [295, 128] width 211 height 10
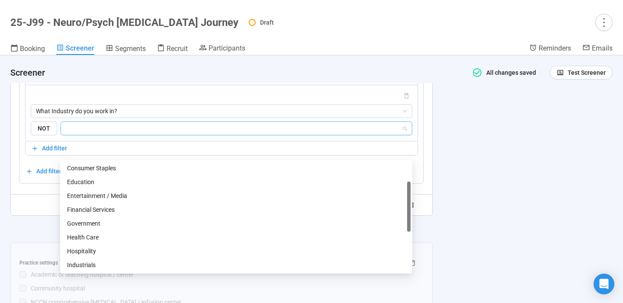
scroll to position [55, 0]
click at [127, 240] on div "Health Care" at bounding box center [236, 238] width 338 height 10
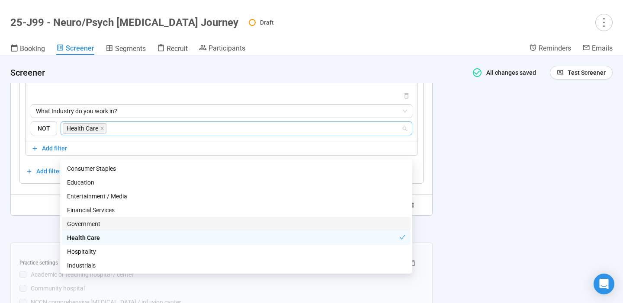
click at [465, 240] on div "**********" at bounding box center [311, 179] width 623 height 248
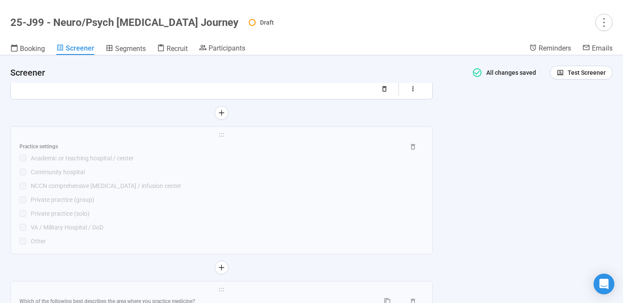
scroll to position [4284, 0]
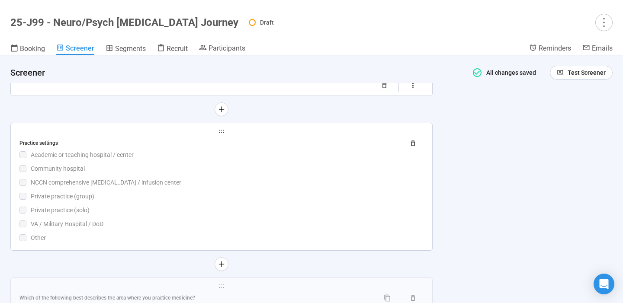
click at [286, 198] on div "Practice settings Academic or teaching hospital / center Community hospital NCC…" at bounding box center [221, 189] width 404 height 106
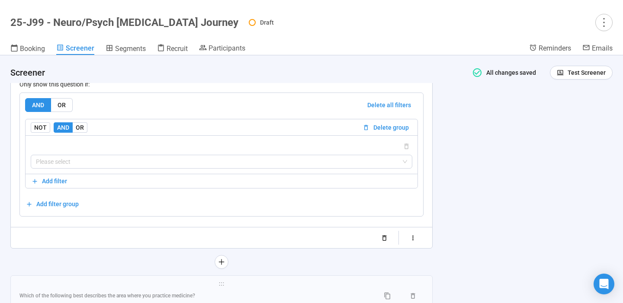
scroll to position [3992, 0]
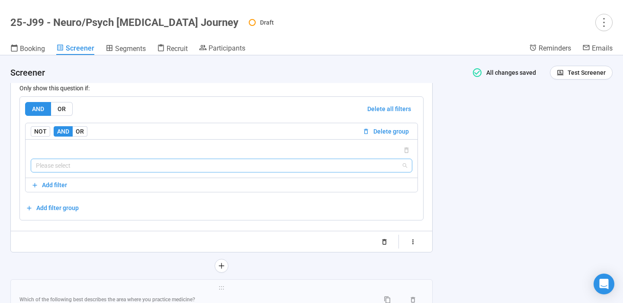
click at [266, 172] on input "search" at bounding box center [221, 165] width 371 height 13
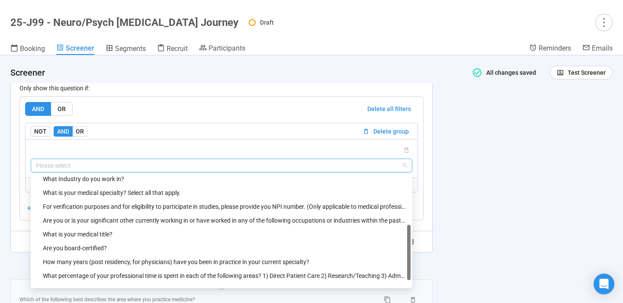
scroll to position [72, 0]
click at [157, 185] on div "What Industry do you work in?" at bounding box center [224, 180] width 363 height 10
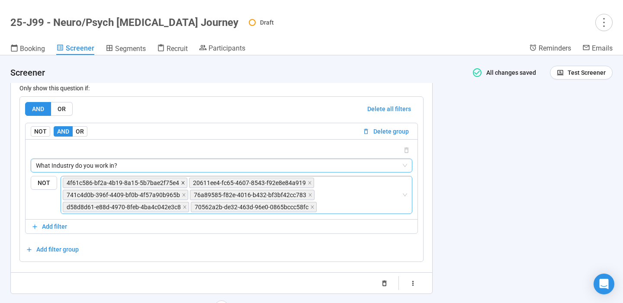
click at [181, 185] on icon "close" at bounding box center [182, 183] width 3 height 3
click at [181, 185] on icon "close" at bounding box center [183, 183] width 4 height 4
click at [308, 185] on icon "close" at bounding box center [310, 183] width 4 height 4
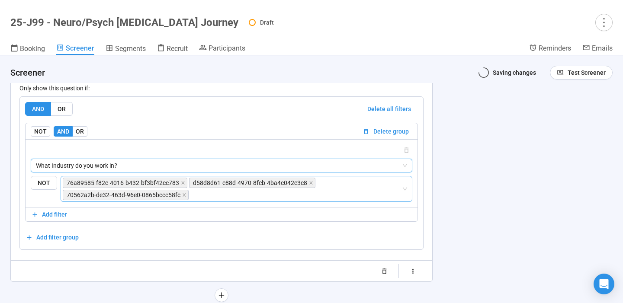
click at [181, 185] on icon "close" at bounding box center [182, 183] width 3 height 3
click at [189, 188] on span "d58d8d61-e88d-4970-8feb-4ba4c042e3c8" at bounding box center [252, 183] width 126 height 10
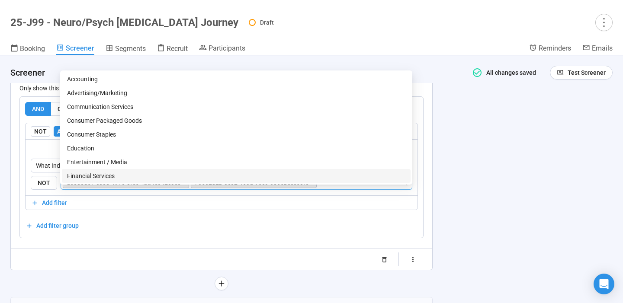
click at [311, 185] on icon "close" at bounding box center [312, 183] width 3 height 3
click at [183, 185] on icon "close" at bounding box center [184, 183] width 3 height 3
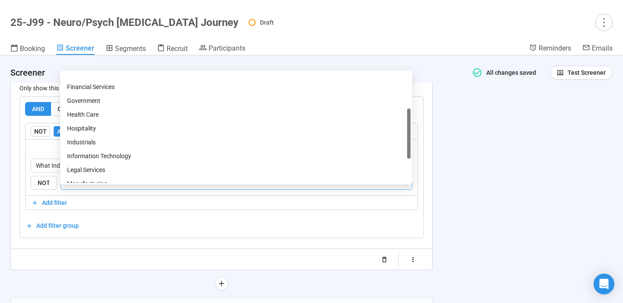
scroll to position [106, 0]
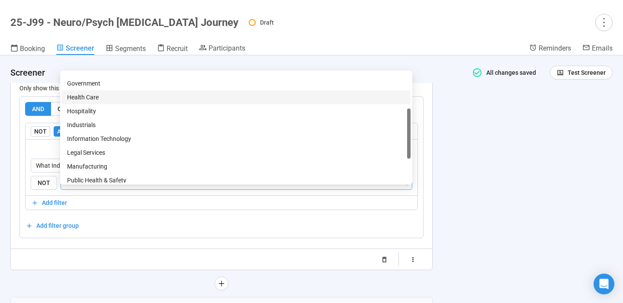
click at [121, 98] on div "Health Care" at bounding box center [236, 98] width 338 height 10
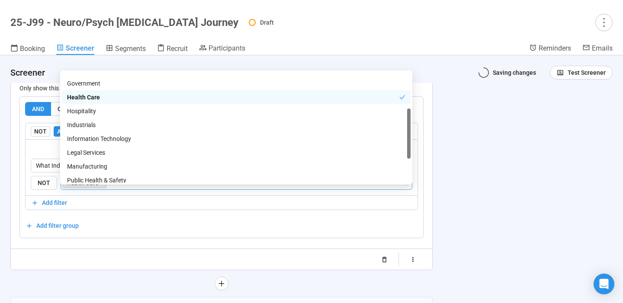
click at [517, 151] on div "**********" at bounding box center [311, 179] width 623 height 248
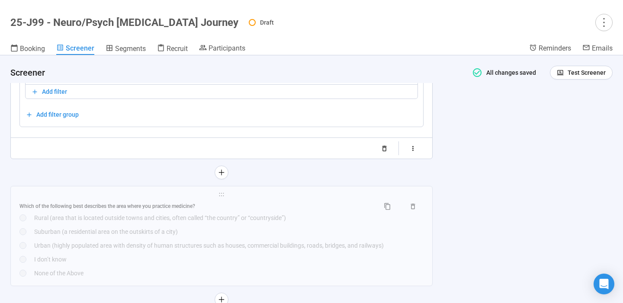
scroll to position [4108, 0]
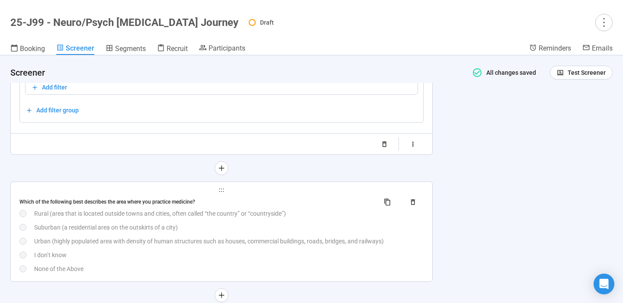
click at [256, 232] on div "Suburban (a residential area on the outskirts of a city)" at bounding box center [228, 228] width 389 height 10
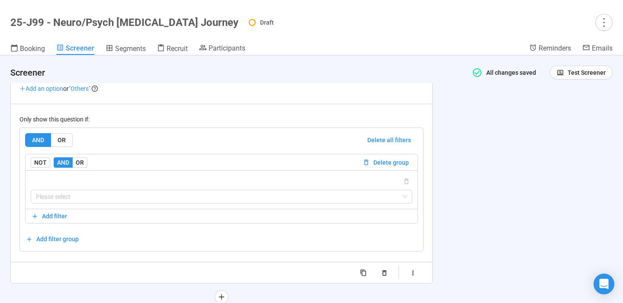
scroll to position [4127, 0]
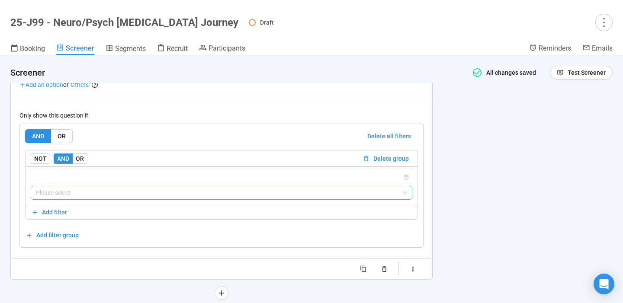
click at [243, 199] on input "search" at bounding box center [221, 192] width 371 height 13
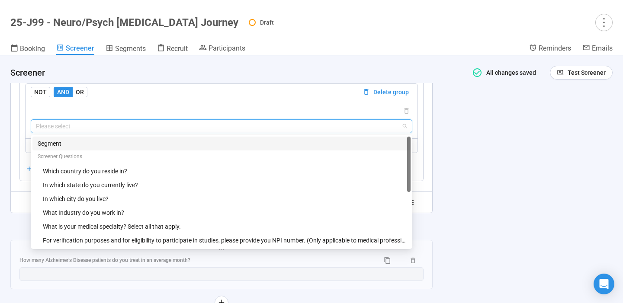
scroll to position [4197, 0]
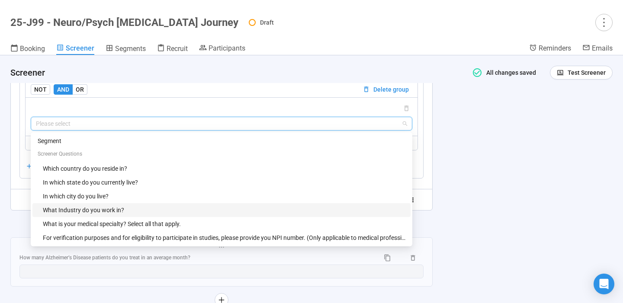
click at [201, 215] on div "What Industry do you work in?" at bounding box center [224, 211] width 363 height 10
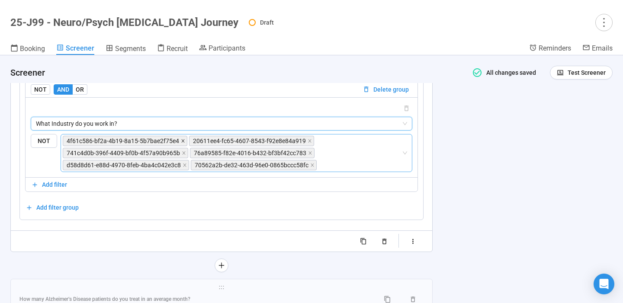
click at [181, 143] on icon "close" at bounding box center [183, 141] width 4 height 4
click at [308, 143] on icon "close" at bounding box center [310, 141] width 4 height 4
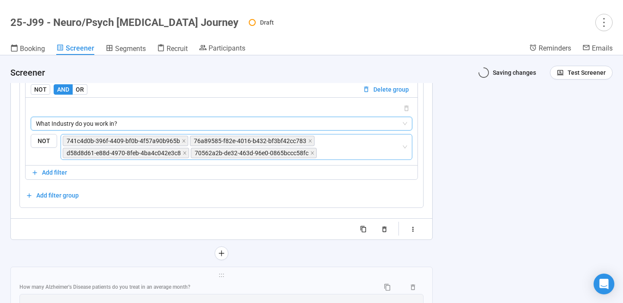
click at [182, 143] on icon "close" at bounding box center [184, 141] width 4 height 4
click at [181, 143] on icon "close" at bounding box center [183, 141] width 4 height 4
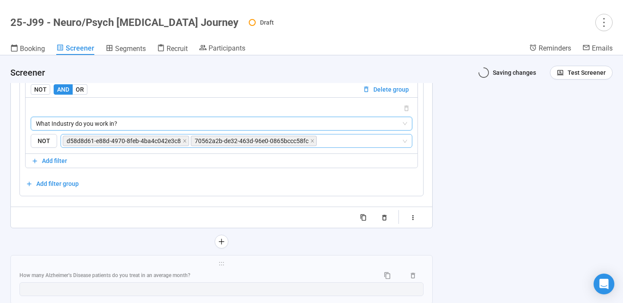
click at [183, 143] on icon "close" at bounding box center [185, 141] width 4 height 4
click at [310, 143] on icon "close" at bounding box center [312, 141] width 4 height 4
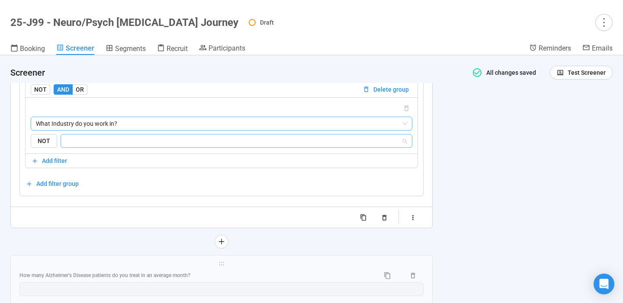
click at [191, 146] on input "search" at bounding box center [233, 141] width 335 height 10
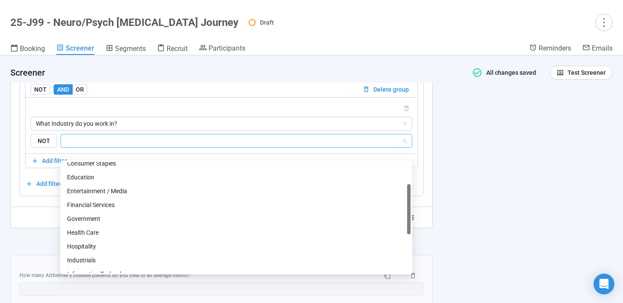
scroll to position [62, 0]
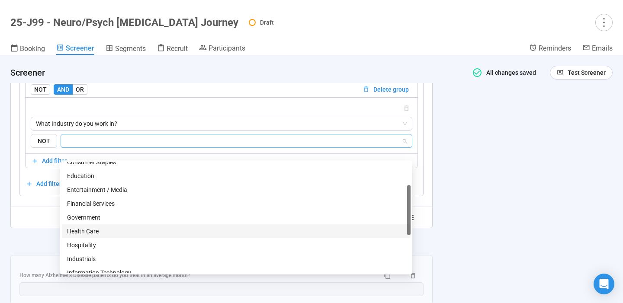
click at [110, 228] on div "Health Care" at bounding box center [236, 232] width 338 height 10
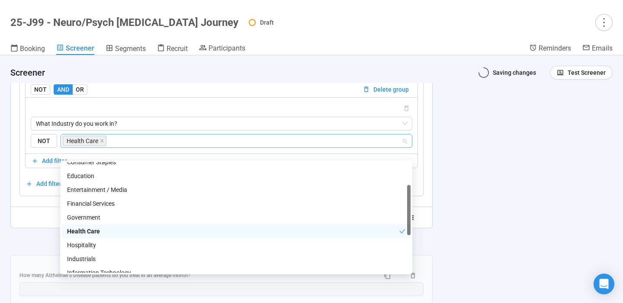
click at [487, 190] on div "**********" at bounding box center [311, 179] width 623 height 248
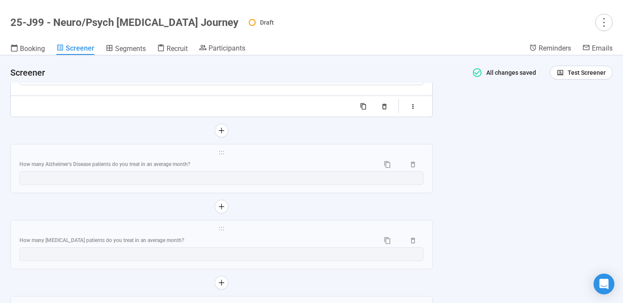
scroll to position [4310, 0]
click at [353, 170] on div "How many Alzheimer’s Disease patients do you treat in an average month?" at bounding box center [221, 163] width 404 height 14
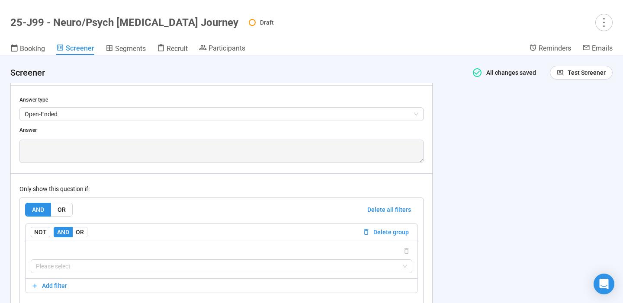
scroll to position [4172, 0]
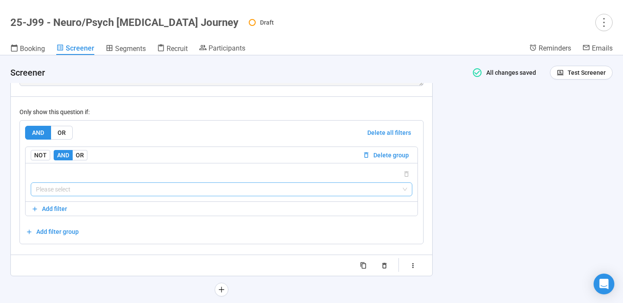
click at [321, 196] on input "search" at bounding box center [221, 189] width 371 height 13
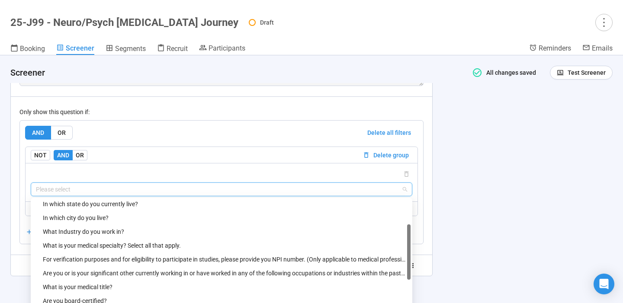
scroll to position [44, 0]
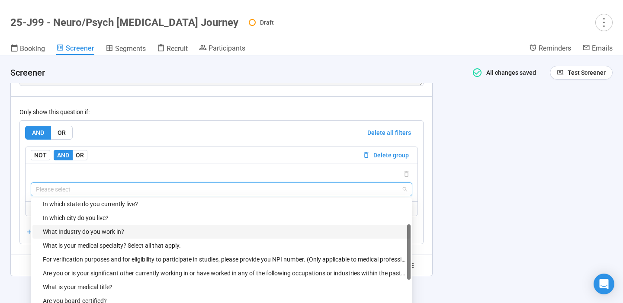
click at [209, 237] on div "What Industry do you work in?" at bounding box center [224, 232] width 363 height 10
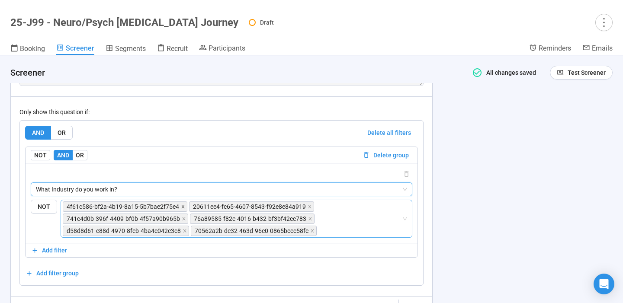
click at [181, 209] on icon "close" at bounding box center [183, 207] width 4 height 4
click at [308, 209] on icon "close" at bounding box center [310, 207] width 4 height 4
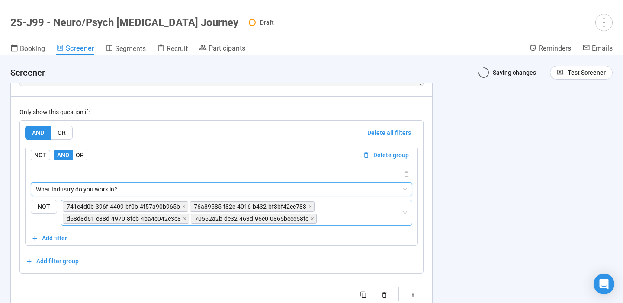
click at [182, 209] on icon "close" at bounding box center [184, 207] width 4 height 4
click at [181, 209] on icon "close" at bounding box center [183, 207] width 4 height 4
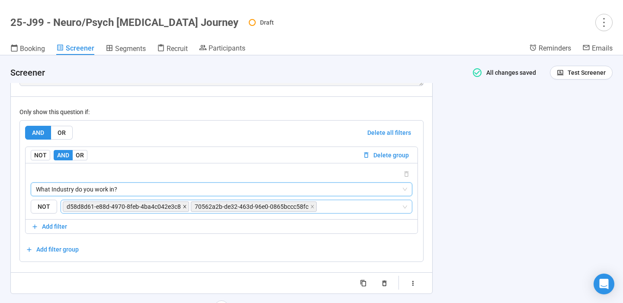
click at [184, 209] on icon "close" at bounding box center [185, 207] width 4 height 4
click at [310, 209] on icon "close" at bounding box center [312, 207] width 4 height 4
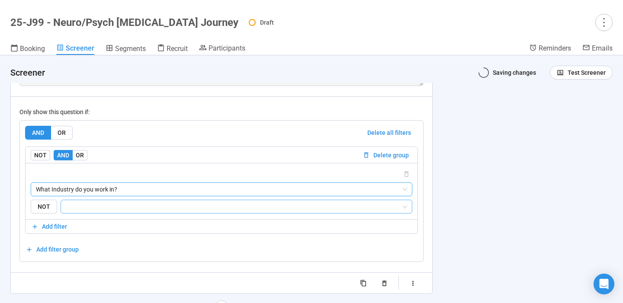
click at [172, 212] on input "search" at bounding box center [233, 207] width 335 height 10
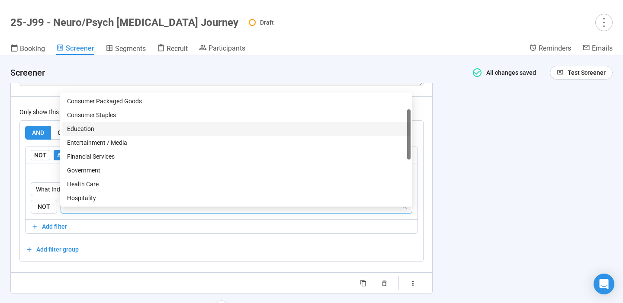
scroll to position [66, 0]
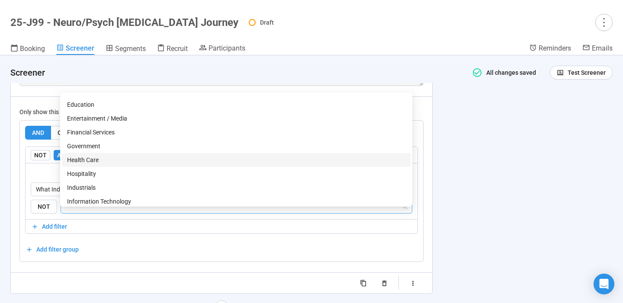
click at [116, 161] on div "Health Care" at bounding box center [236, 160] width 338 height 10
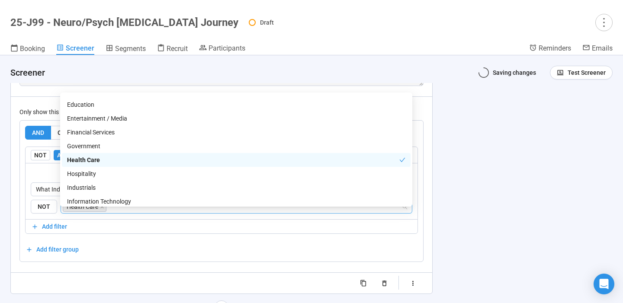
click at [495, 211] on div "**********" at bounding box center [311, 179] width 623 height 248
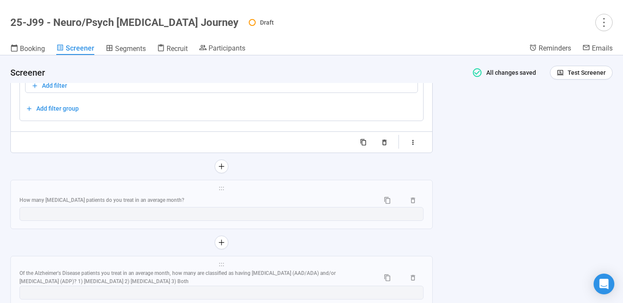
scroll to position [4315, 0]
click at [326, 202] on div "How many [MEDICAL_DATA] patients do you treat in an average month?" at bounding box center [195, 198] width 353 height 8
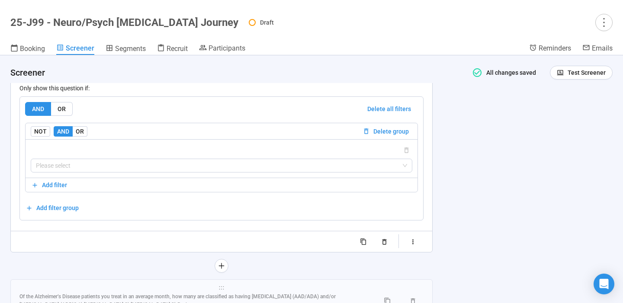
scroll to position [4287, 0]
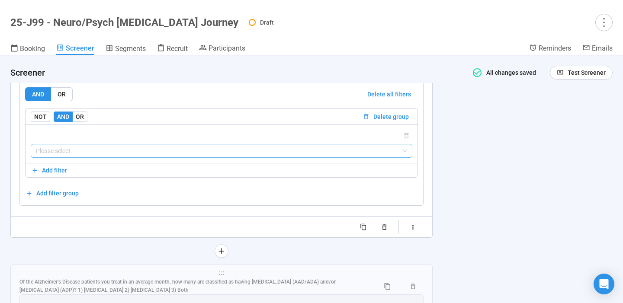
click at [340, 157] on input "search" at bounding box center [221, 151] width 371 height 13
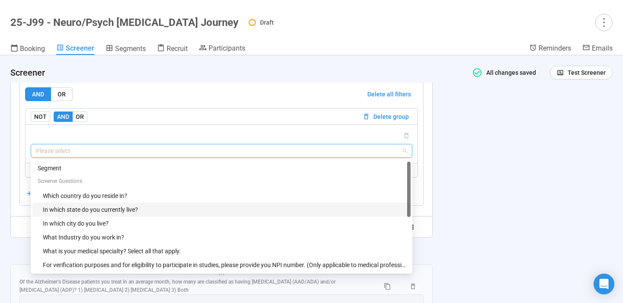
scroll to position [0, 0]
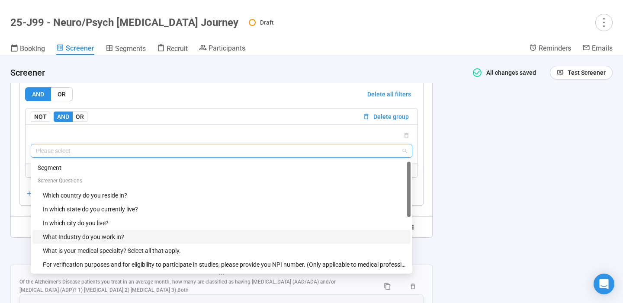
click at [223, 242] on div "What Industry do you work in?" at bounding box center [224, 237] width 363 height 10
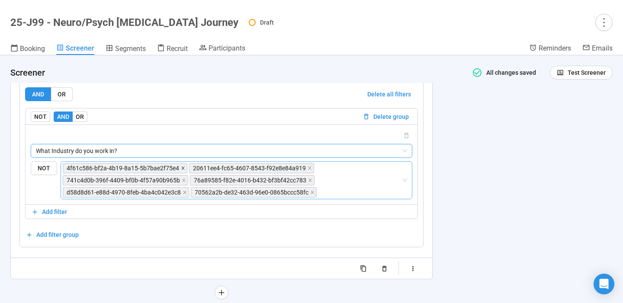
click at [181, 170] on icon "close" at bounding box center [183, 168] width 4 height 4
click at [308, 170] on icon "close" at bounding box center [310, 168] width 4 height 4
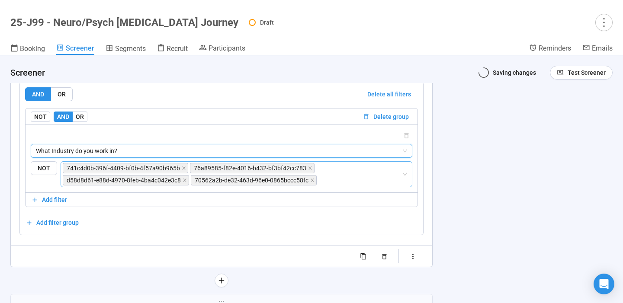
click at [182, 170] on icon "close" at bounding box center [184, 168] width 4 height 4
click at [308, 170] on icon "close" at bounding box center [310, 168] width 4 height 4
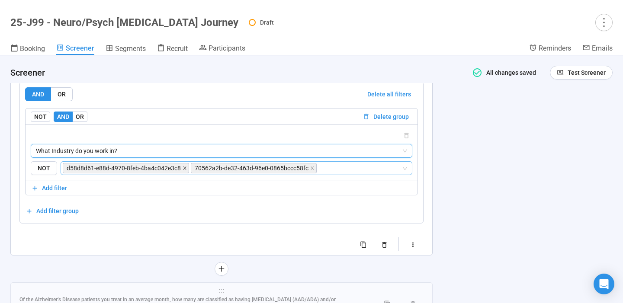
click at [183, 170] on icon "close" at bounding box center [185, 168] width 4 height 4
click at [310, 170] on icon "close" at bounding box center [312, 168] width 4 height 4
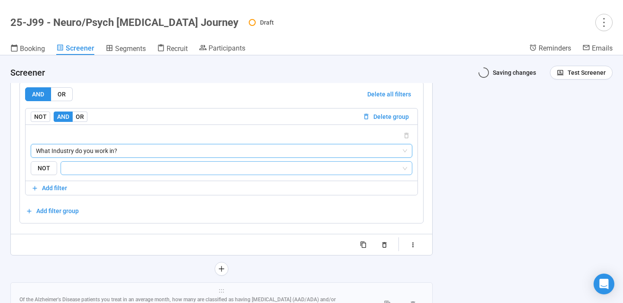
click at [182, 173] on input "search" at bounding box center [233, 168] width 335 height 10
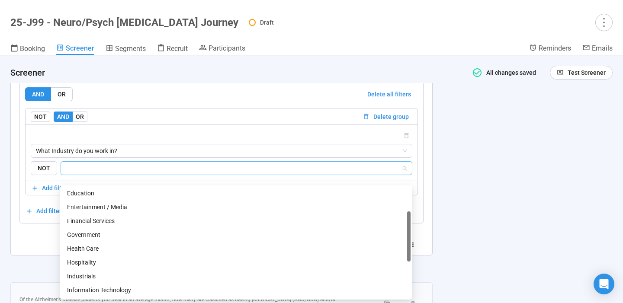
scroll to position [72, 0]
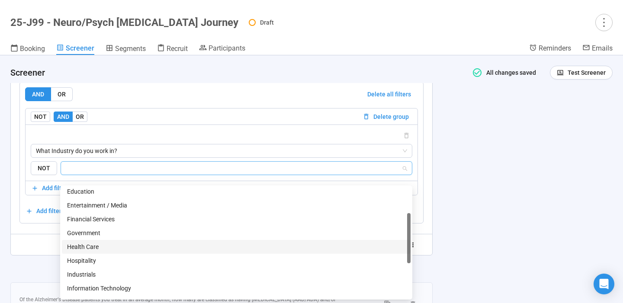
click at [114, 248] on div "Health Care" at bounding box center [236, 247] width 338 height 10
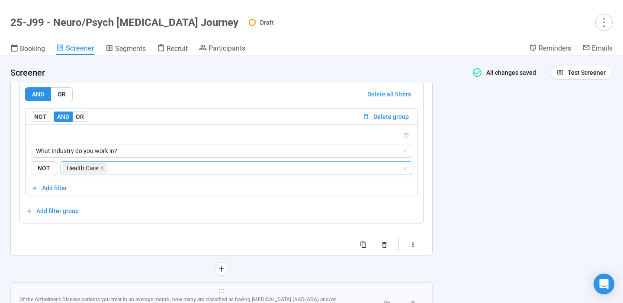
click at [495, 217] on div "**********" at bounding box center [311, 179] width 623 height 248
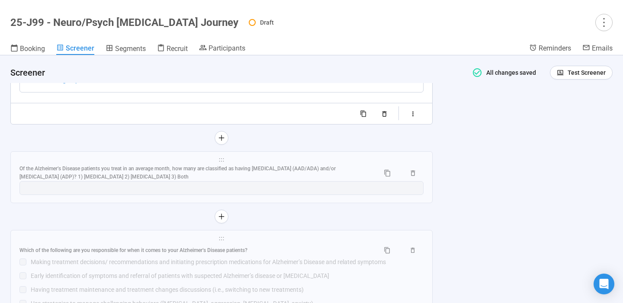
scroll to position [4448, 0]
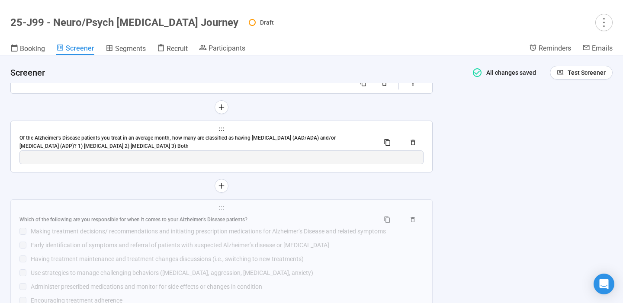
click at [356, 151] on div "Of the Alzheimer’s Disease patients you treat in an average month, how many are…" at bounding box center [195, 142] width 353 height 16
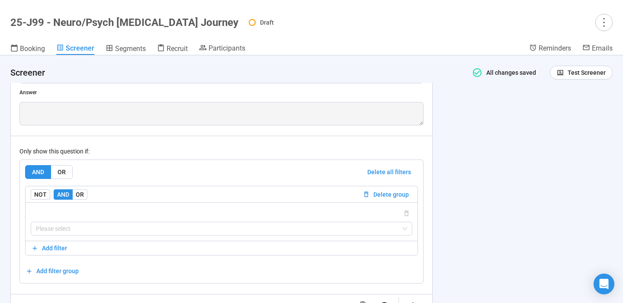
scroll to position [4326, 0]
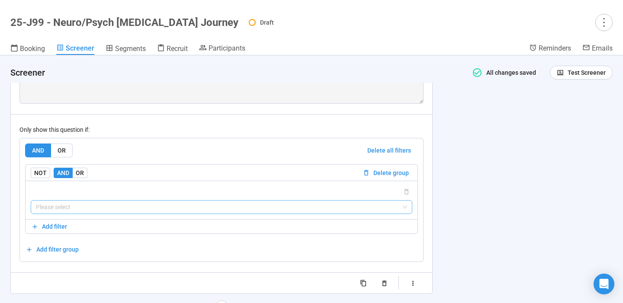
click at [280, 214] on input "search" at bounding box center [221, 207] width 371 height 13
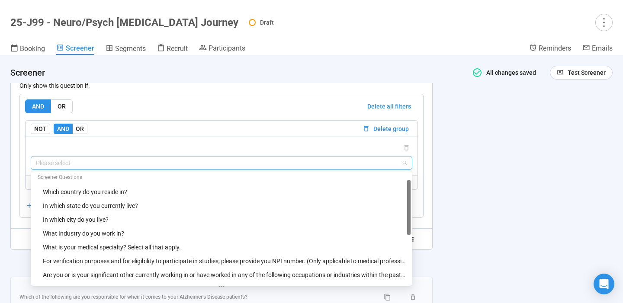
scroll to position [2, 0]
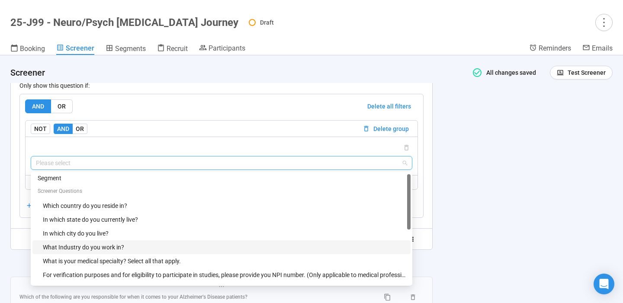
click at [139, 252] on div "What Industry do you work in?" at bounding box center [224, 248] width 363 height 10
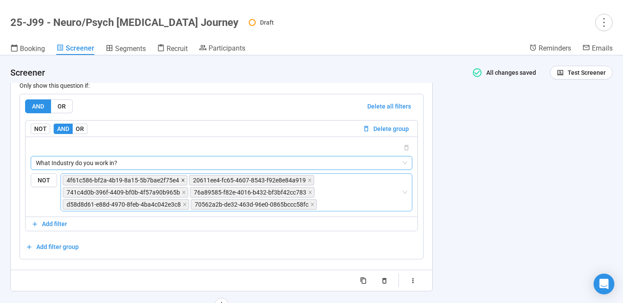
click at [181, 183] on icon "close" at bounding box center [183, 180] width 4 height 4
click at [182, 183] on icon "close" at bounding box center [183, 180] width 4 height 4
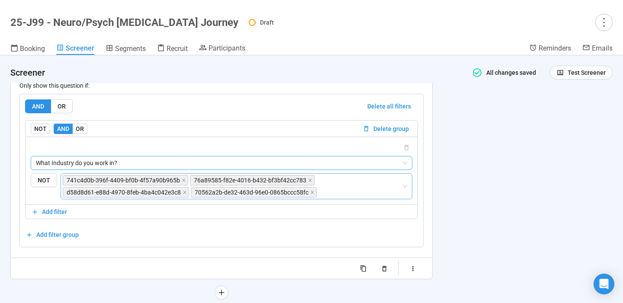
click at [182, 182] on icon "close" at bounding box center [183, 180] width 3 height 3
click at [182, 183] on icon "close" at bounding box center [183, 180] width 4 height 4
click at [309, 182] on icon "close" at bounding box center [310, 180] width 3 height 3
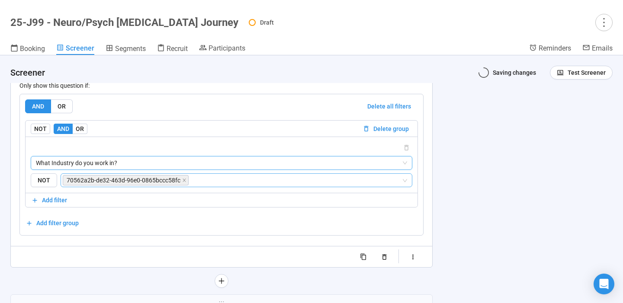
click at [183, 183] on icon "close" at bounding box center [184, 180] width 4 height 4
click at [192, 186] on input "search" at bounding box center [295, 180] width 211 height 10
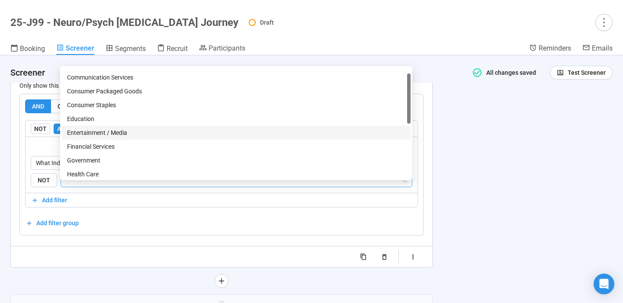
scroll to position [25, 0]
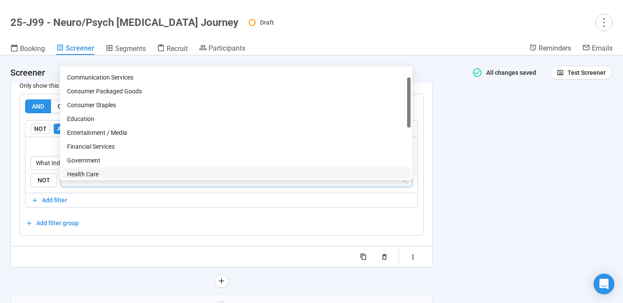
click at [124, 174] on div "Health Care" at bounding box center [236, 175] width 338 height 10
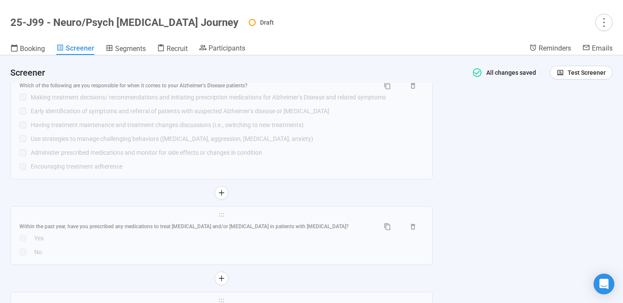
scroll to position [4599, 0]
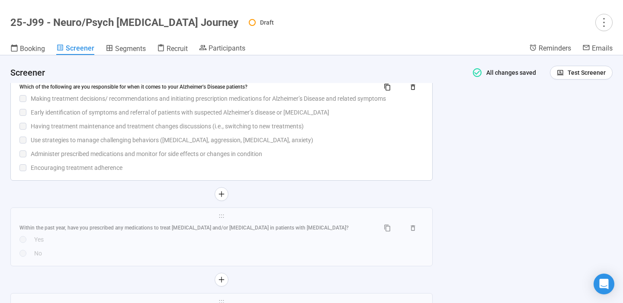
click at [141, 159] on div "Administer prescribed medications and monitor for side effects or changes in co…" at bounding box center [227, 154] width 393 height 10
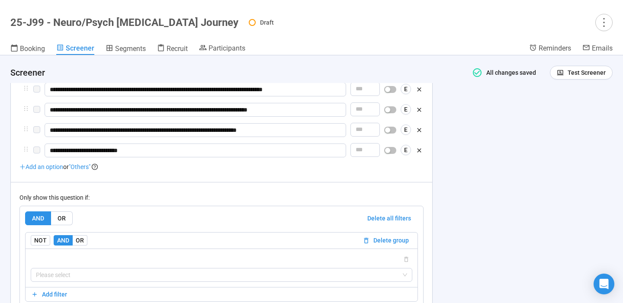
scroll to position [4495, 0]
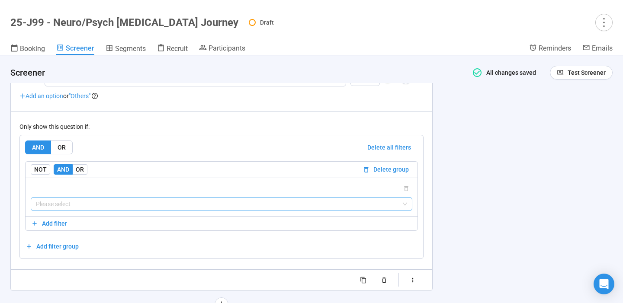
click at [111, 211] on input "search" at bounding box center [221, 204] width 371 height 13
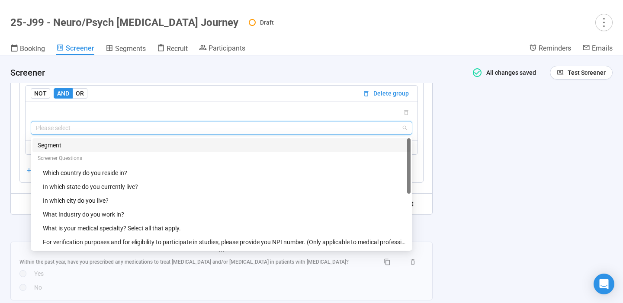
scroll to position [4573, 0]
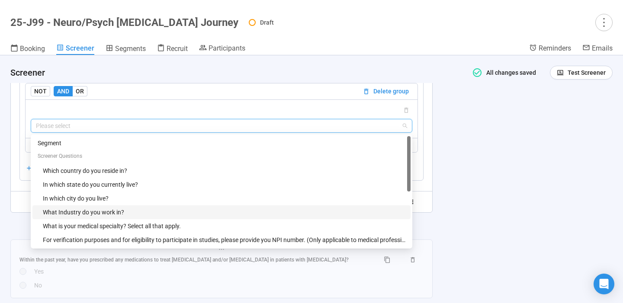
click at [116, 217] on div "What Industry do you work in?" at bounding box center [224, 213] width 363 height 10
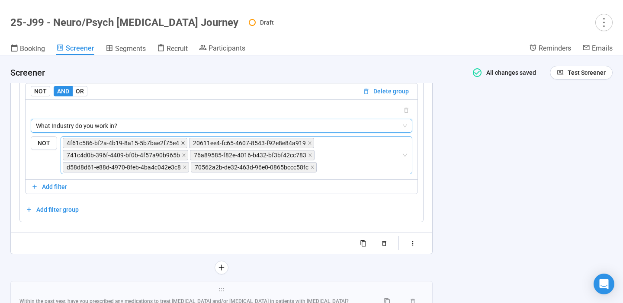
click at [181, 145] on icon "close" at bounding box center [183, 143] width 4 height 4
click at [183, 145] on icon "close" at bounding box center [183, 143] width 4 height 4
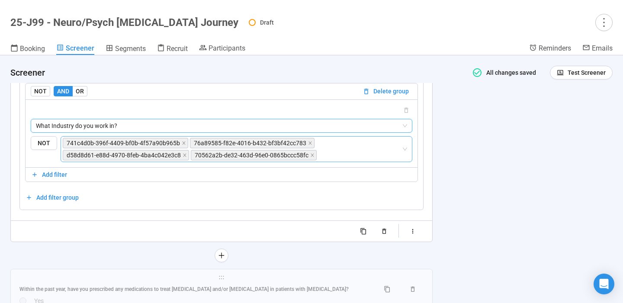
click at [183, 145] on icon "close" at bounding box center [184, 143] width 4 height 4
click at [183, 145] on icon "close" at bounding box center [183, 143] width 4 height 4
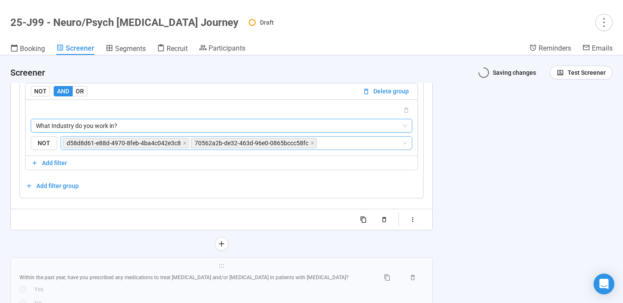
click at [183, 145] on icon "close" at bounding box center [184, 142] width 3 height 3
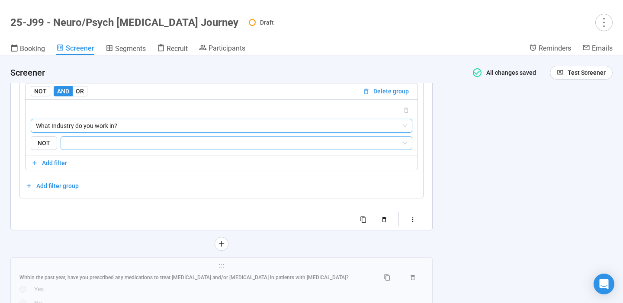
click at [196, 148] on input "search" at bounding box center [233, 143] width 335 height 10
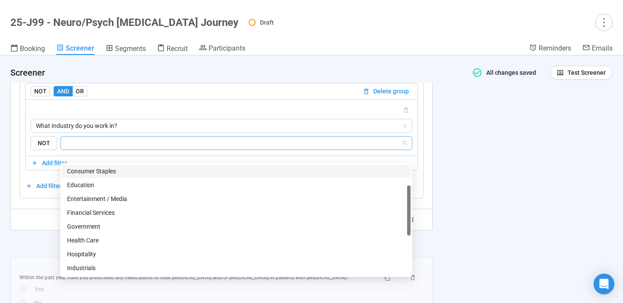
scroll to position [72, 0]
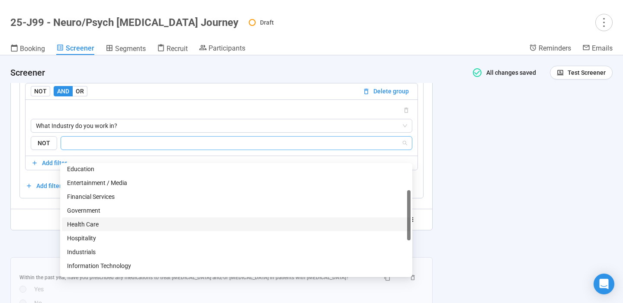
click at [112, 226] on div "Health Care" at bounding box center [236, 225] width 338 height 10
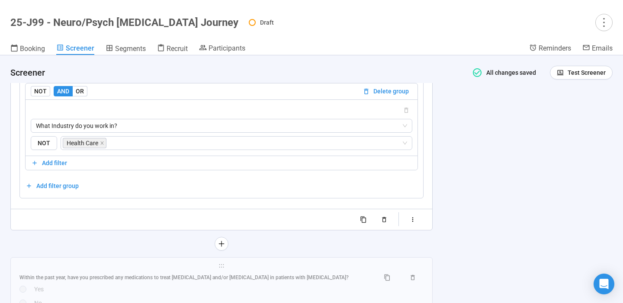
click at [453, 199] on div "**********" at bounding box center [311, 179] width 623 height 248
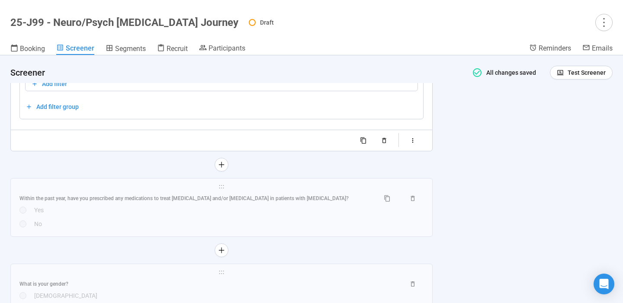
scroll to position [4695, 0]
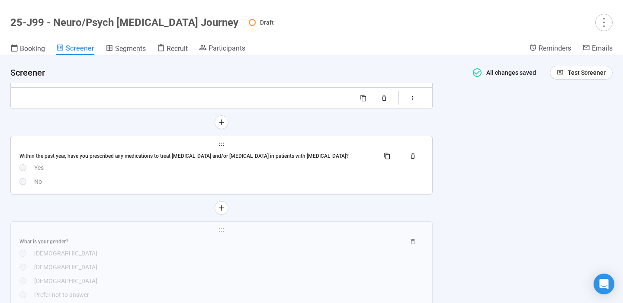
click at [338, 186] on div "Within the past year, have you prescribed any medications to treat agitation an…" at bounding box center [221, 167] width 404 height 37
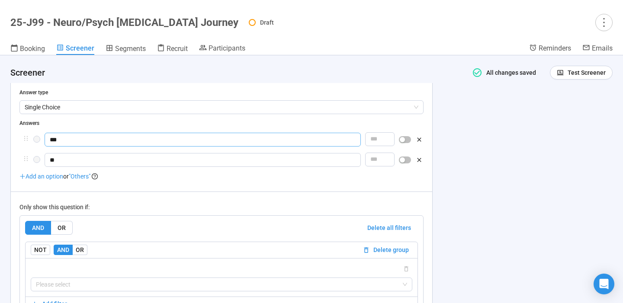
scroll to position [4521, 0]
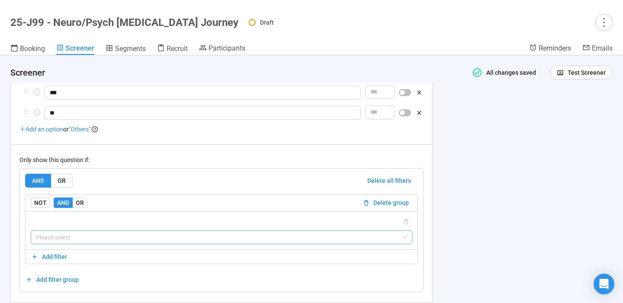
click at [285, 244] on input "search" at bounding box center [221, 237] width 371 height 13
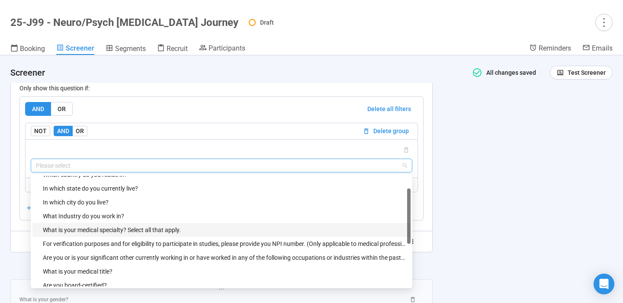
scroll to position [4589, 0]
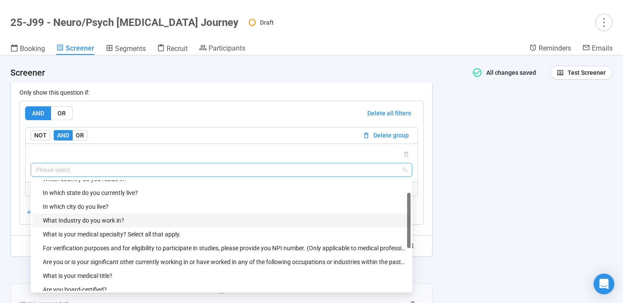
click at [133, 225] on div "What Industry do you work in?" at bounding box center [224, 221] width 363 height 10
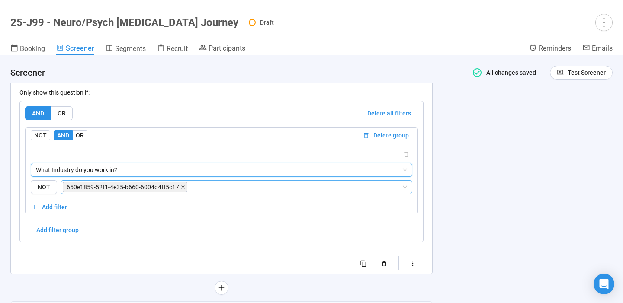
click at [182, 189] on icon "close" at bounding box center [182, 187] width 3 height 3
click at [189, 193] on input "search" at bounding box center [295, 187] width 212 height 10
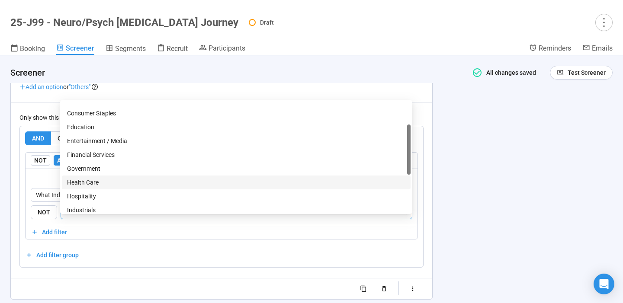
scroll to position [66, 0]
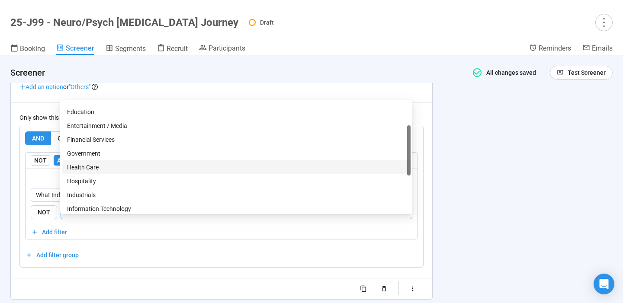
click at [149, 164] on div "Health Care" at bounding box center [236, 168] width 338 height 10
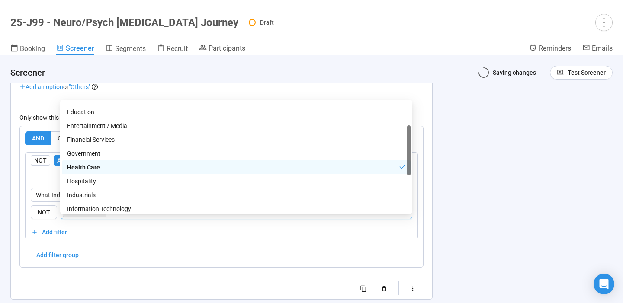
click at [491, 184] on div "**********" at bounding box center [311, 179] width 623 height 248
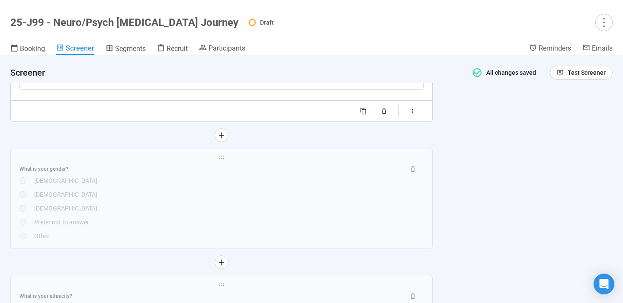
scroll to position [4746, 0]
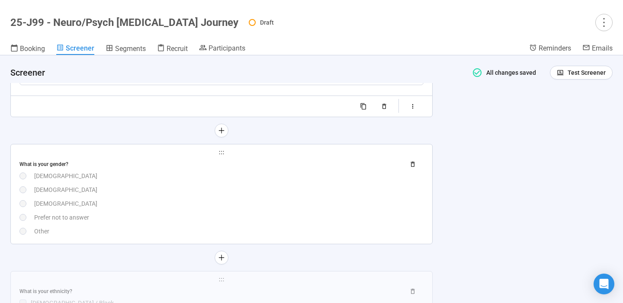
click at [247, 206] on div "What is your gender? Male Female Non-binary Prefer not to answer Other" at bounding box center [221, 196] width 404 height 79
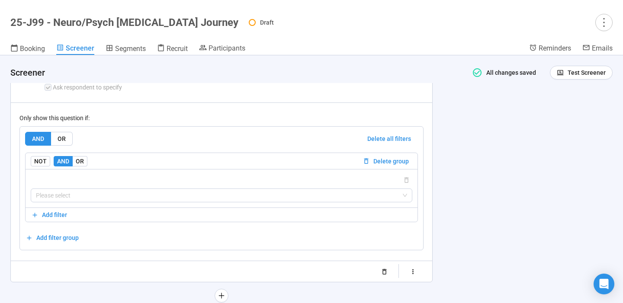
scroll to position [4673, 0]
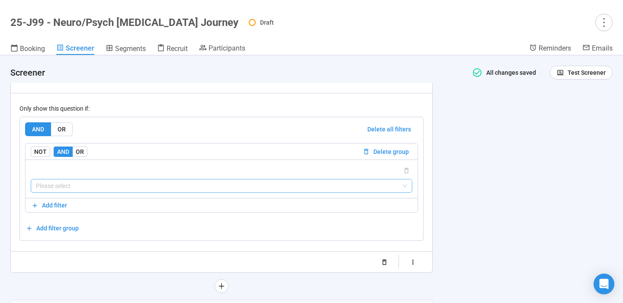
click at [132, 193] on input "search" at bounding box center [221, 186] width 371 height 13
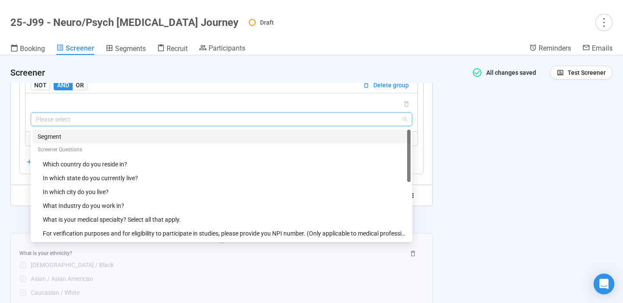
scroll to position [4740, 0]
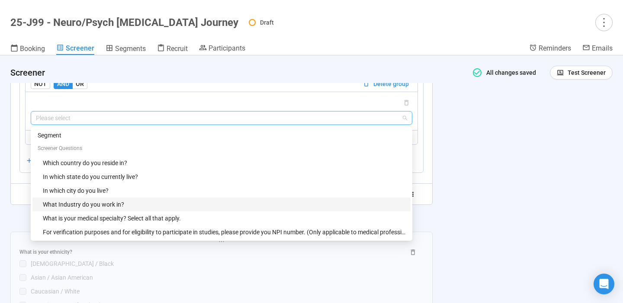
click at [115, 209] on div "What Industry do you work in?" at bounding box center [224, 205] width 363 height 10
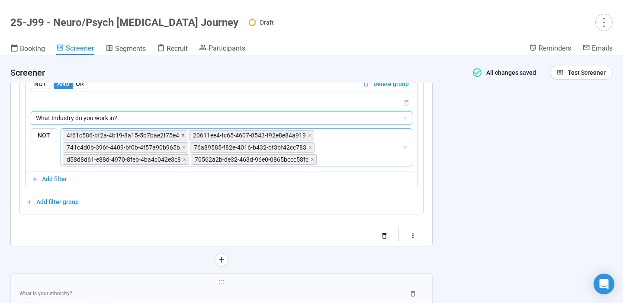
click at [181, 137] on icon "close" at bounding box center [182, 135] width 3 height 3
click at [308, 138] on icon "close" at bounding box center [310, 135] width 4 height 4
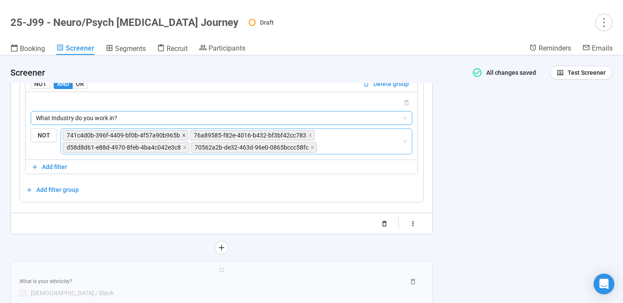
click at [182, 138] on icon "close" at bounding box center [184, 135] width 4 height 4
click at [308, 138] on icon "close" at bounding box center [310, 135] width 4 height 4
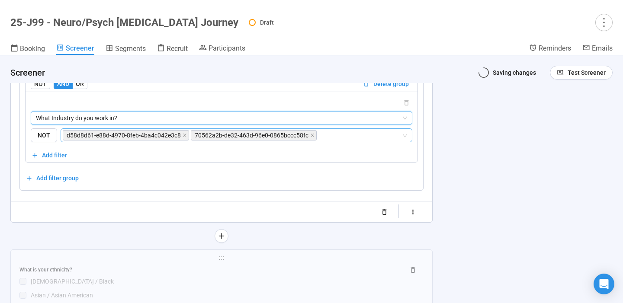
click at [183, 138] on icon "close" at bounding box center [185, 135] width 4 height 4
click at [182, 138] on icon "close" at bounding box center [184, 135] width 4 height 4
click at [190, 141] on input "search" at bounding box center [295, 135] width 211 height 10
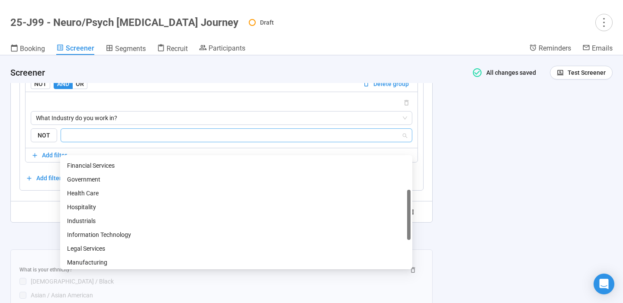
scroll to position [94, 0]
click at [95, 194] on div "Health Care" at bounding box center [236, 194] width 338 height 10
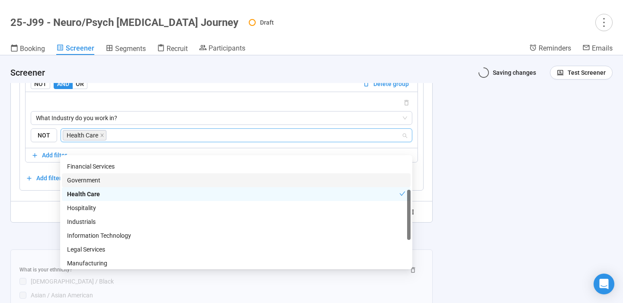
click at [484, 162] on div "**********" at bounding box center [311, 179] width 623 height 248
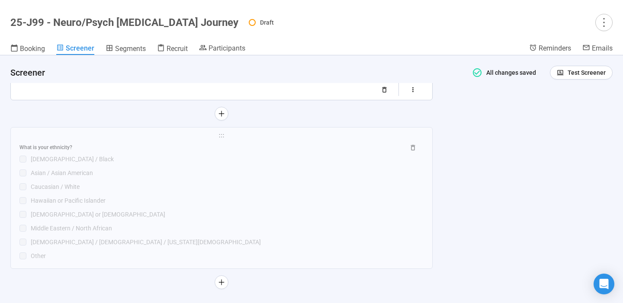
scroll to position [4889, 0]
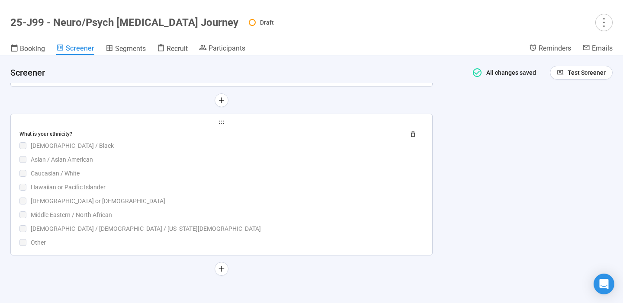
click at [219, 166] on div "What is your ethnicity? African American / Black Asian / Asian American Caucasi…" at bounding box center [221, 187] width 404 height 120
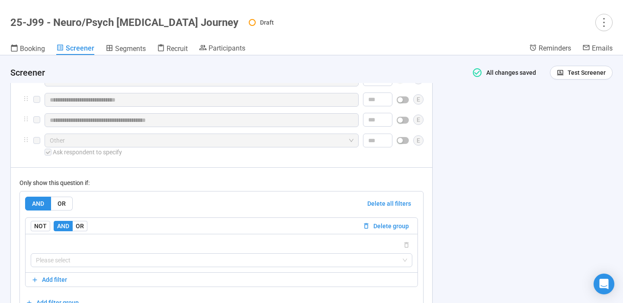
scroll to position [4891, 0]
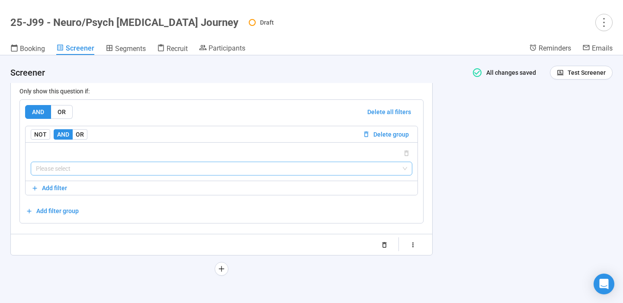
click at [193, 170] on input "search" at bounding box center [221, 168] width 371 height 13
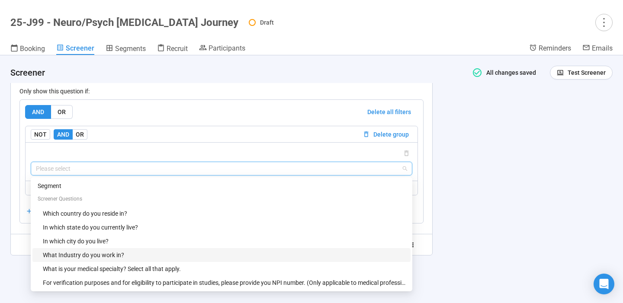
click at [142, 252] on div "What Industry do you work in?" at bounding box center [224, 255] width 363 height 10
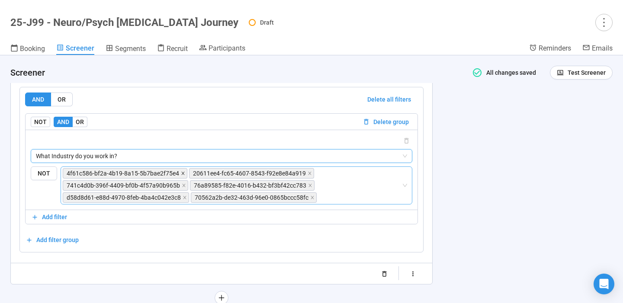
click at [181, 175] on icon "close" at bounding box center [182, 173] width 3 height 3
click at [182, 175] on icon "close" at bounding box center [183, 173] width 3 height 3
click at [308, 176] on icon "close" at bounding box center [310, 173] width 4 height 4
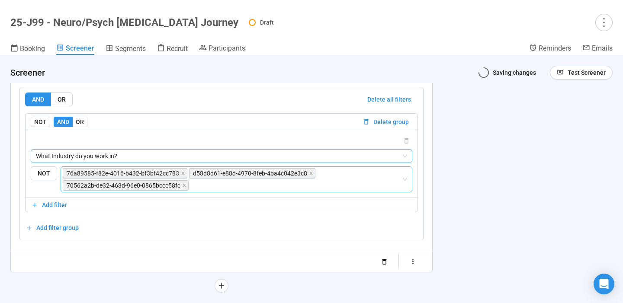
click at [183, 176] on icon "close" at bounding box center [183, 173] width 4 height 4
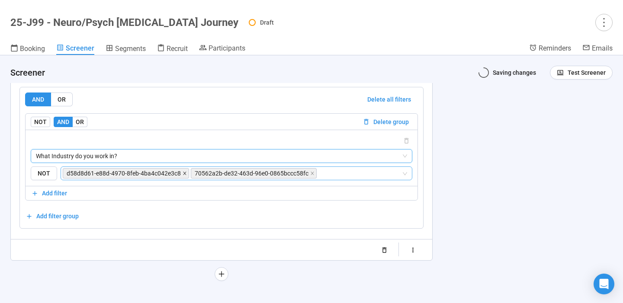
click at [183, 175] on icon "close" at bounding box center [184, 173] width 3 height 3
click at [190, 179] on input "search" at bounding box center [295, 173] width 211 height 10
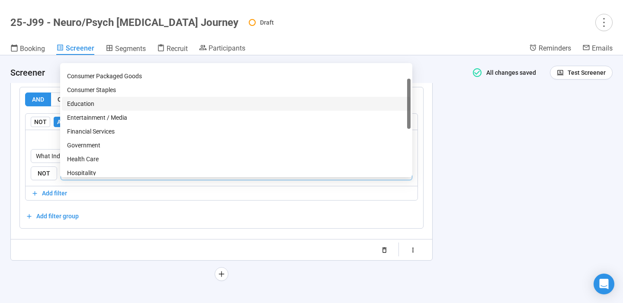
scroll to position [42, 0]
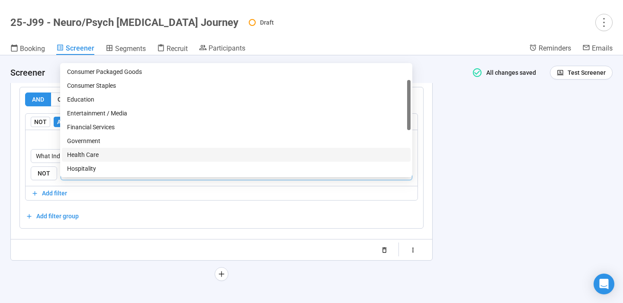
click at [111, 152] on div "Health Care" at bounding box center [236, 155] width 338 height 10
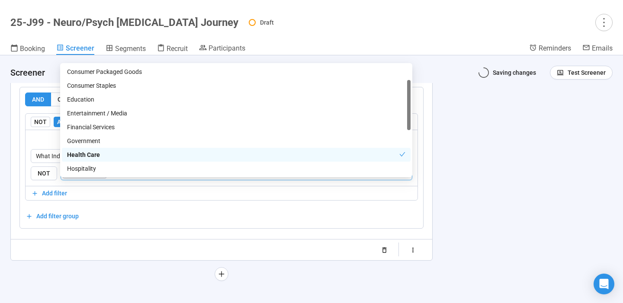
click at [520, 109] on div "**********" at bounding box center [311, 179] width 623 height 248
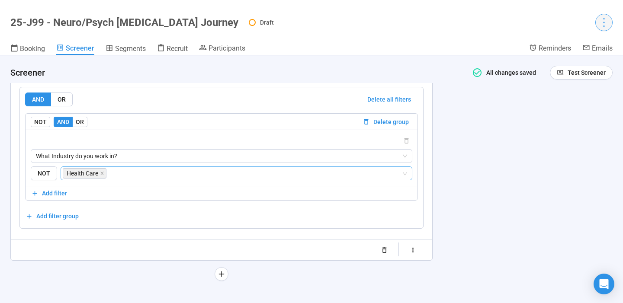
click at [605, 29] on button "button" at bounding box center [603, 22] width 17 height 17
click at [593, 45] on span "Project details" at bounding box center [586, 42] width 38 height 10
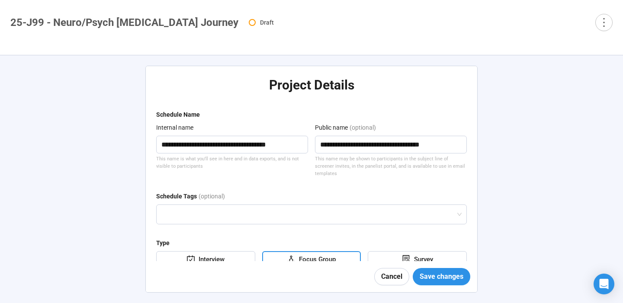
type textarea "**********"
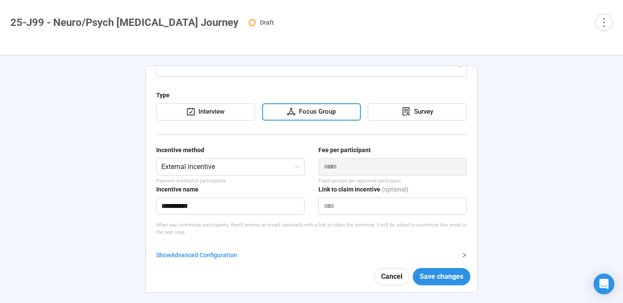
scroll to position [152, 0]
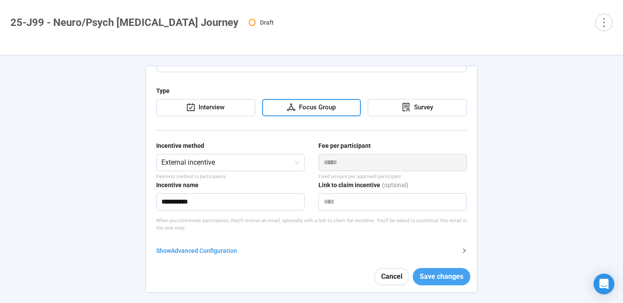
click at [443, 278] on span "Save changes" at bounding box center [442, 276] width 44 height 11
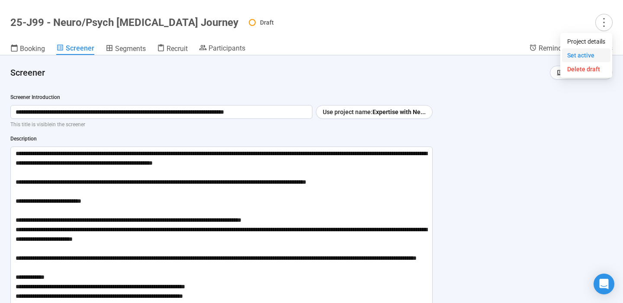
click at [585, 54] on span "Set active" at bounding box center [580, 55] width 27 height 7
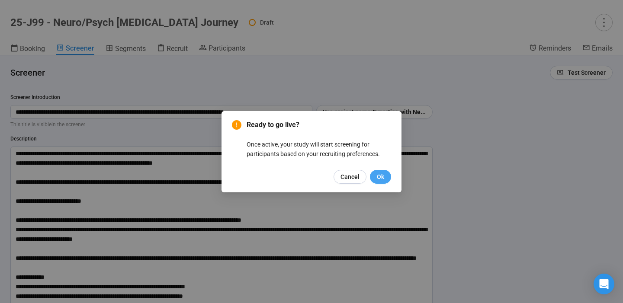
click at [378, 178] on span "Ok" at bounding box center [380, 177] width 7 height 10
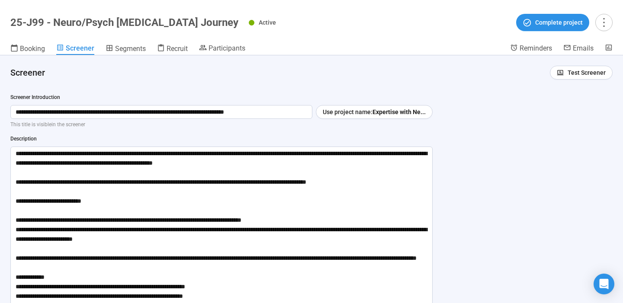
click at [450, 75] on h4 "Screener" at bounding box center [276, 73] width 533 height 12
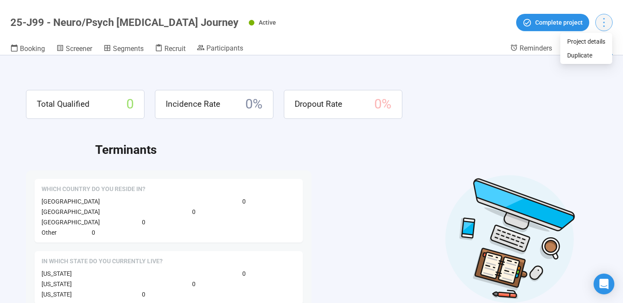
click at [606, 20] on icon "more" at bounding box center [604, 22] width 12 height 12
click at [583, 55] on span "Duplicate" at bounding box center [586, 56] width 38 height 10
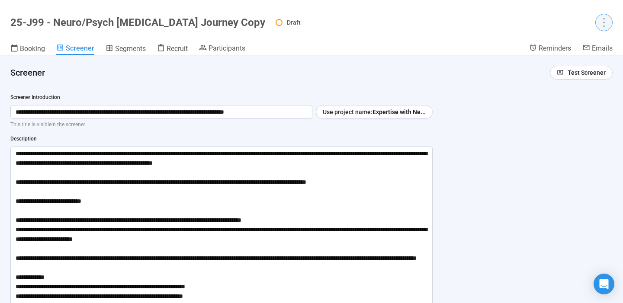
click at [607, 23] on icon "more" at bounding box center [604, 22] width 12 height 12
click at [589, 44] on span "Project details" at bounding box center [586, 42] width 38 height 10
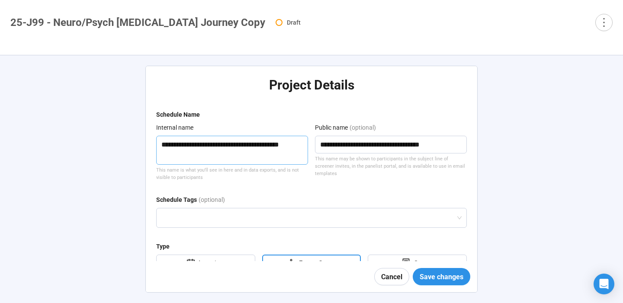
drag, startPoint x: 227, startPoint y: 147, endPoint x: 190, endPoint y: 147, distance: 36.8
click at [190, 147] on textarea "**********" at bounding box center [232, 150] width 152 height 29
paste textarea
type textarea "**********"
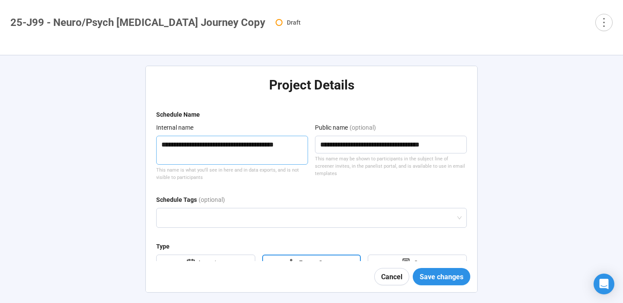
type textarea "**********"
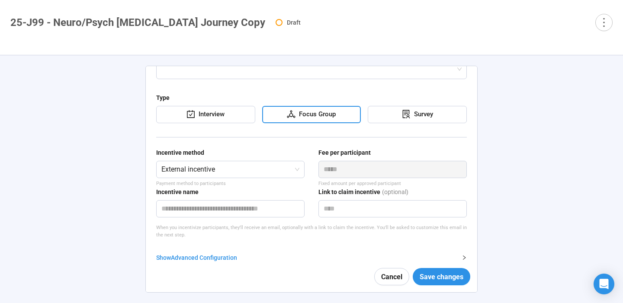
scroll to position [153, 0]
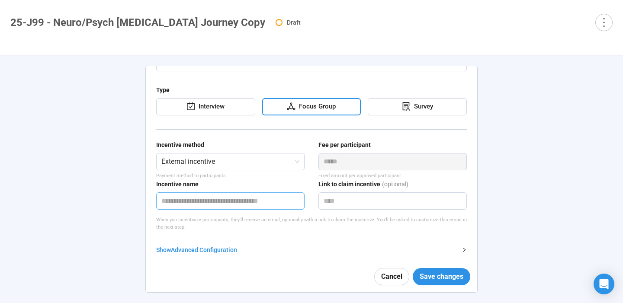
type textarea "**********"
click at [260, 199] on input "text" at bounding box center [230, 201] width 148 height 17
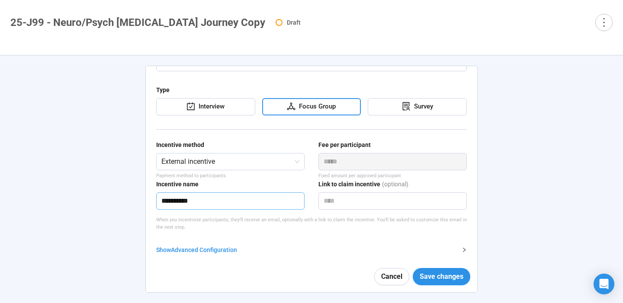
click at [181, 196] on input "**********" at bounding box center [230, 201] width 148 height 17
type input "********"
click at [362, 198] on input "text" at bounding box center [392, 201] width 148 height 17
click at [328, 228] on form "**********" at bounding box center [311, 128] width 311 height 343
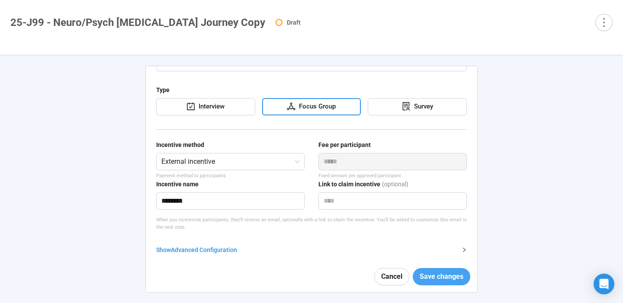
click at [438, 280] on span "Save changes" at bounding box center [442, 276] width 44 height 11
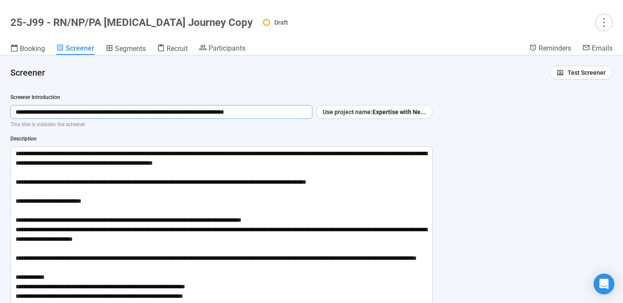
click at [298, 113] on input "**********" at bounding box center [161, 112] width 302 height 14
drag, startPoint x: 298, startPoint y: 113, endPoint x: 10, endPoint y: 111, distance: 288.6
click at [10, 111] on input "**********" at bounding box center [161, 112] width 302 height 14
paste input "text"
click at [144, 114] on input "**********" at bounding box center [161, 112] width 302 height 14
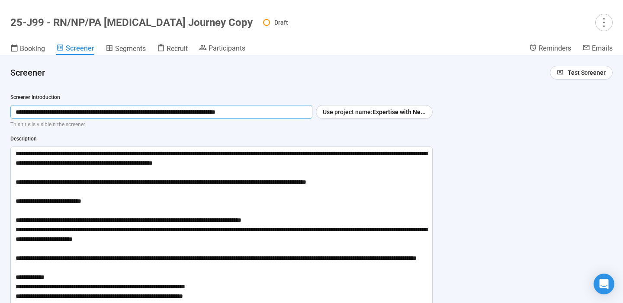
type input "**********"
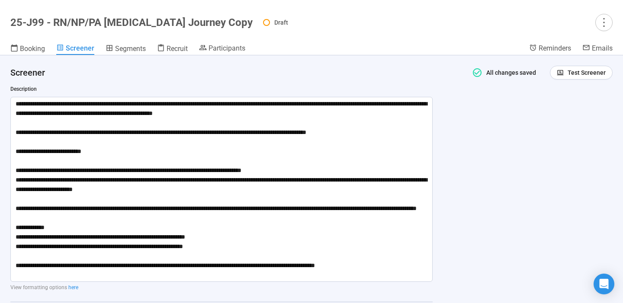
scroll to position [53, 0]
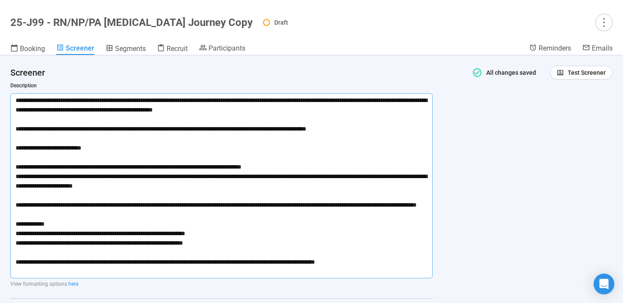
drag, startPoint x: 288, startPoint y: 168, endPoint x: 273, endPoint y: 170, distance: 15.2
click at [273, 170] on textarea at bounding box center [221, 185] width 422 height 185
type textarea "**********"
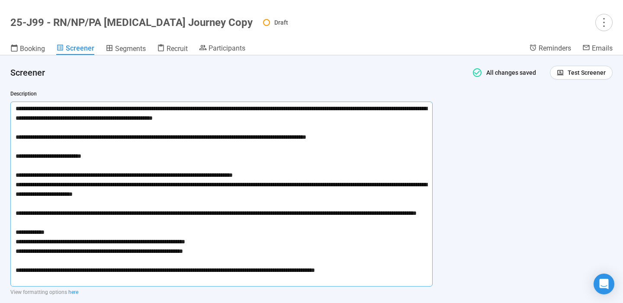
type textarea "**********"
click at [500, 206] on div "**********" at bounding box center [311, 179] width 623 height 248
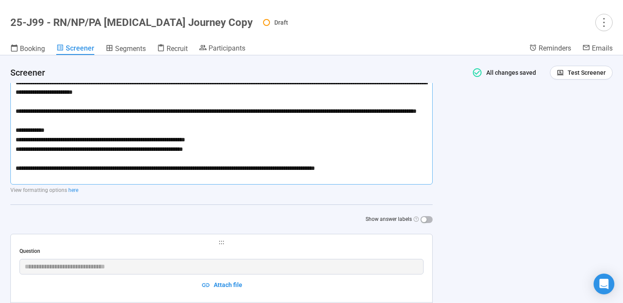
scroll to position [149, 0]
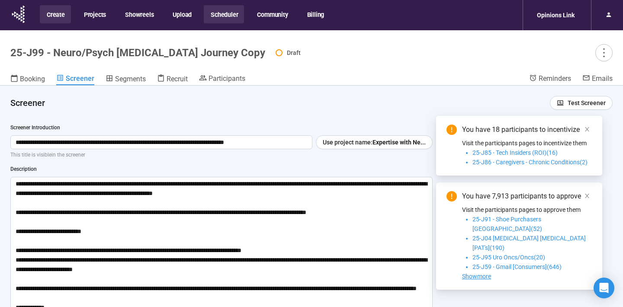
click at [50, 13] on button "Create" at bounding box center [55, 14] width 31 height 18
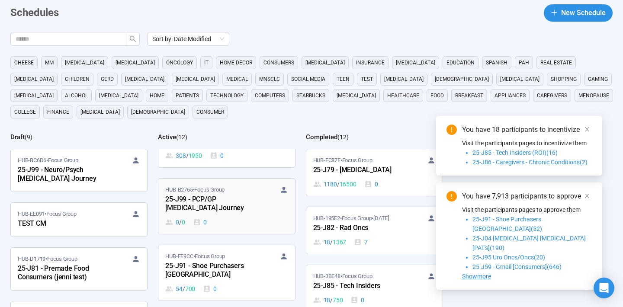
scroll to position [28, 0]
click at [189, 199] on div "25-J99 - PCP/GP Alzheimer's Journey" at bounding box center [212, 205] width 95 height 20
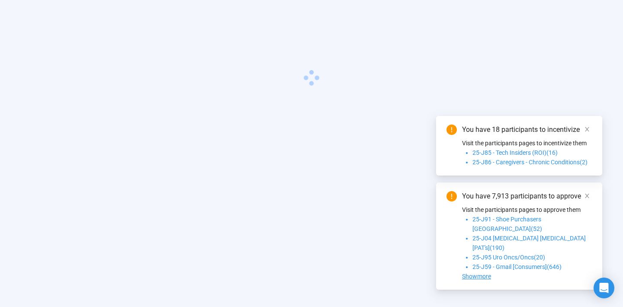
scroll to position [30, 0]
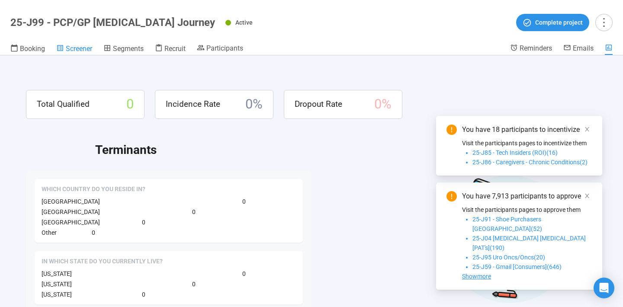
click at [82, 48] on span "Screener" at bounding box center [79, 49] width 26 height 8
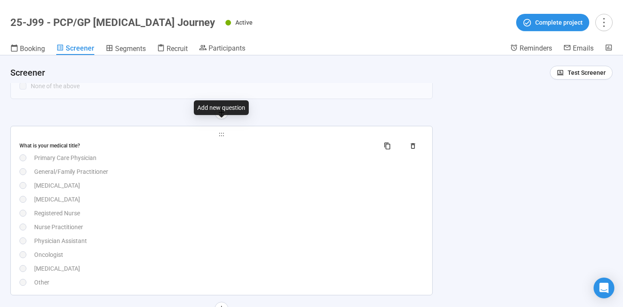
scroll to position [2604, 0]
click at [207, 189] on div "[MEDICAL_DATA]" at bounding box center [228, 185] width 389 height 10
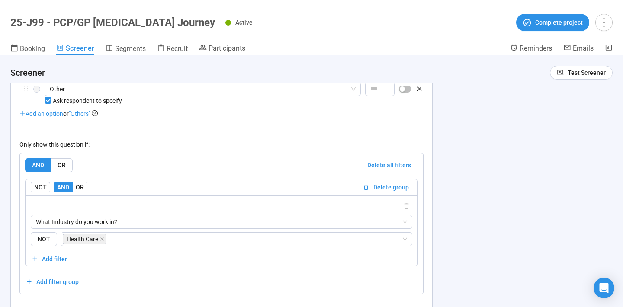
scroll to position [2840, 0]
